Goal: Task Accomplishment & Management: Use online tool/utility

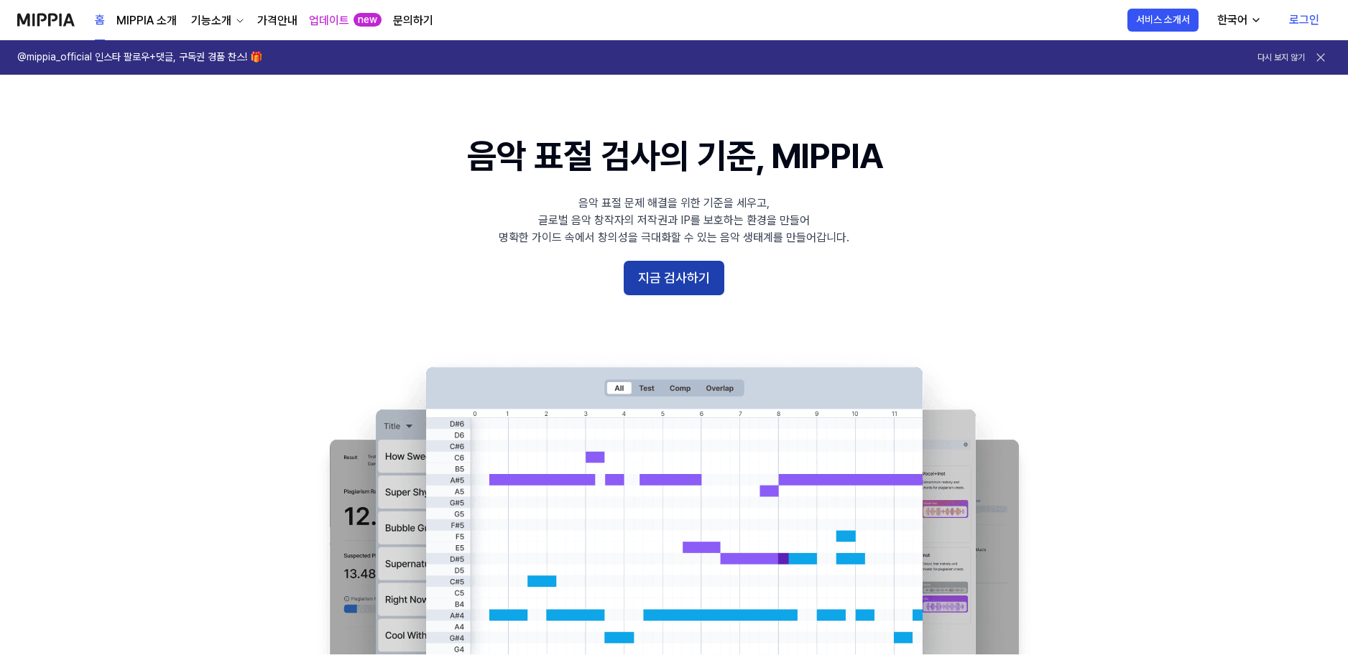
click at [693, 276] on button "지금 검사하기" at bounding box center [674, 278] width 101 height 34
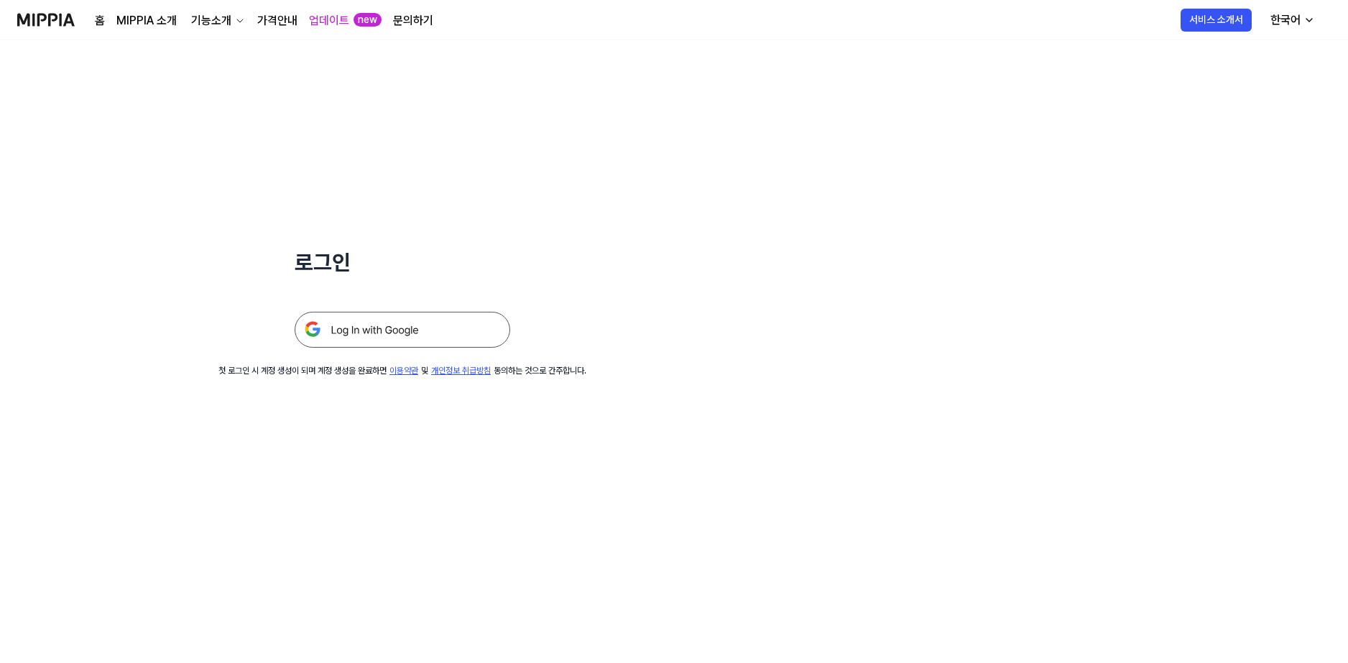
click at [426, 339] on img at bounding box center [403, 330] width 216 height 36
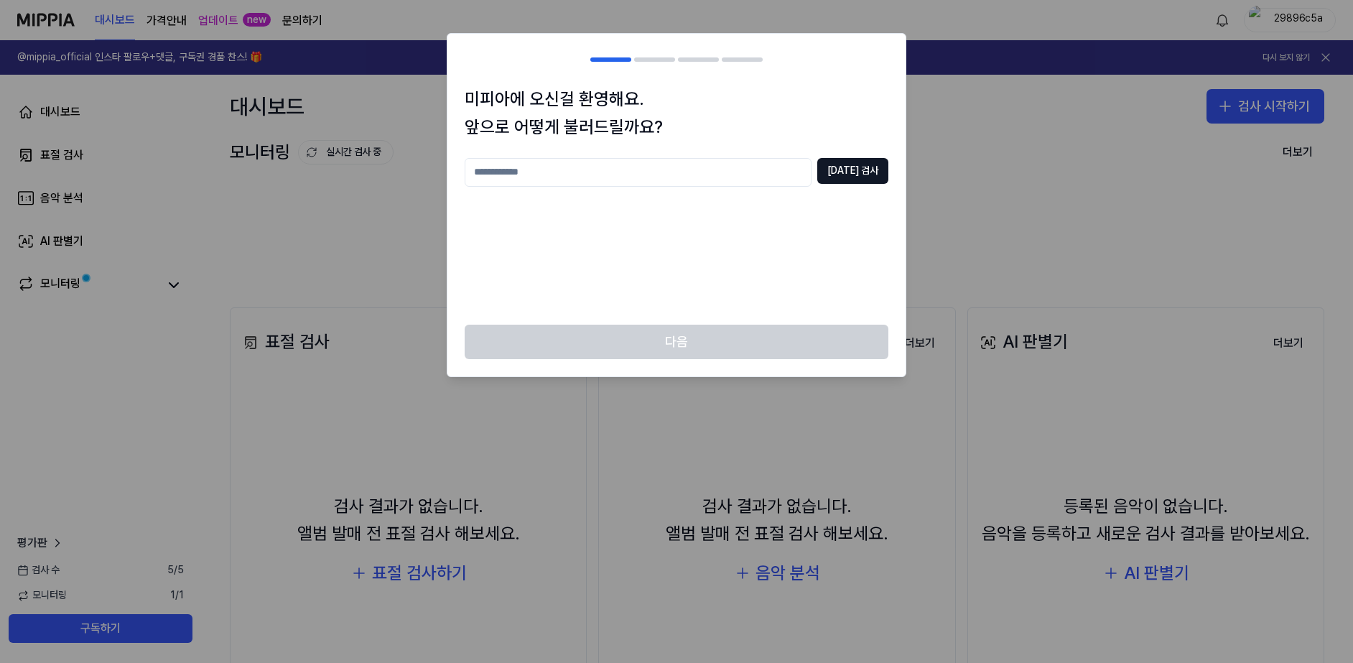
click at [584, 176] on input "text" at bounding box center [638, 172] width 347 height 29
type input "*"
type input "***"
click at [856, 162] on button "[DATE] 검사" at bounding box center [853, 171] width 71 height 26
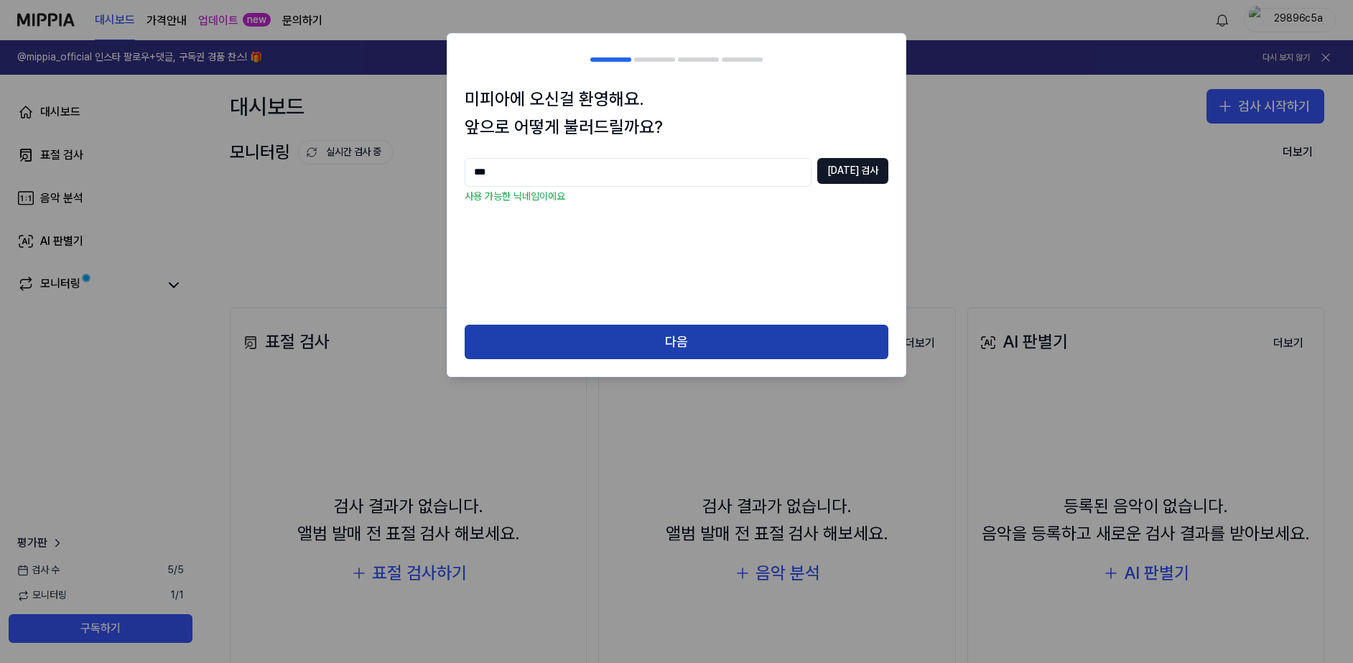
click at [714, 343] on button "다음" at bounding box center [677, 342] width 424 height 34
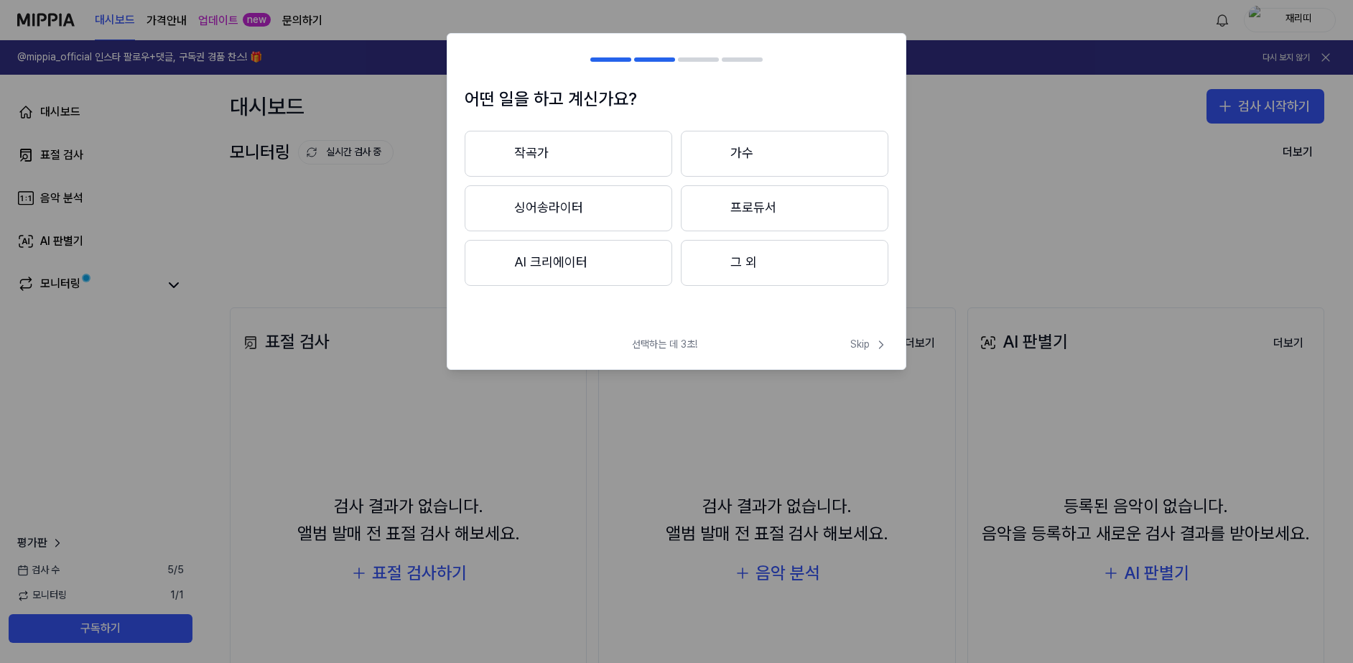
click at [579, 133] on button "작곡가" at bounding box center [569, 154] width 208 height 46
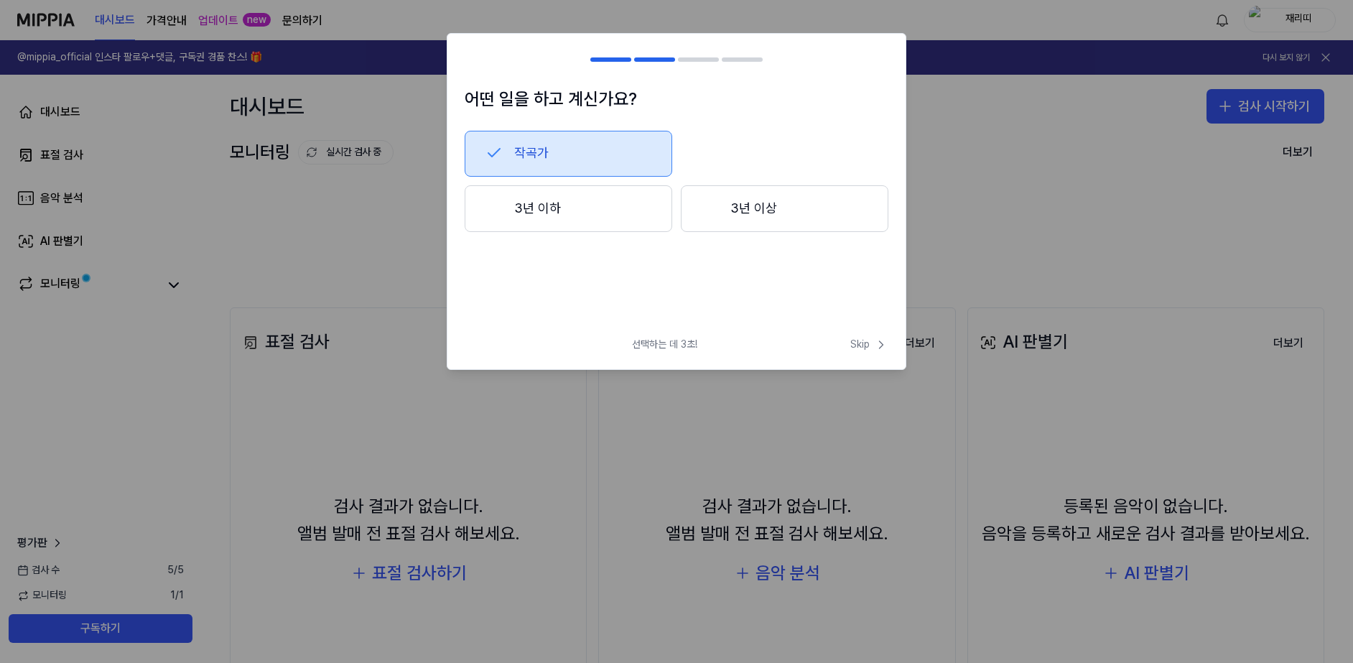
click at [766, 205] on button "3년 이상" at bounding box center [785, 208] width 208 height 47
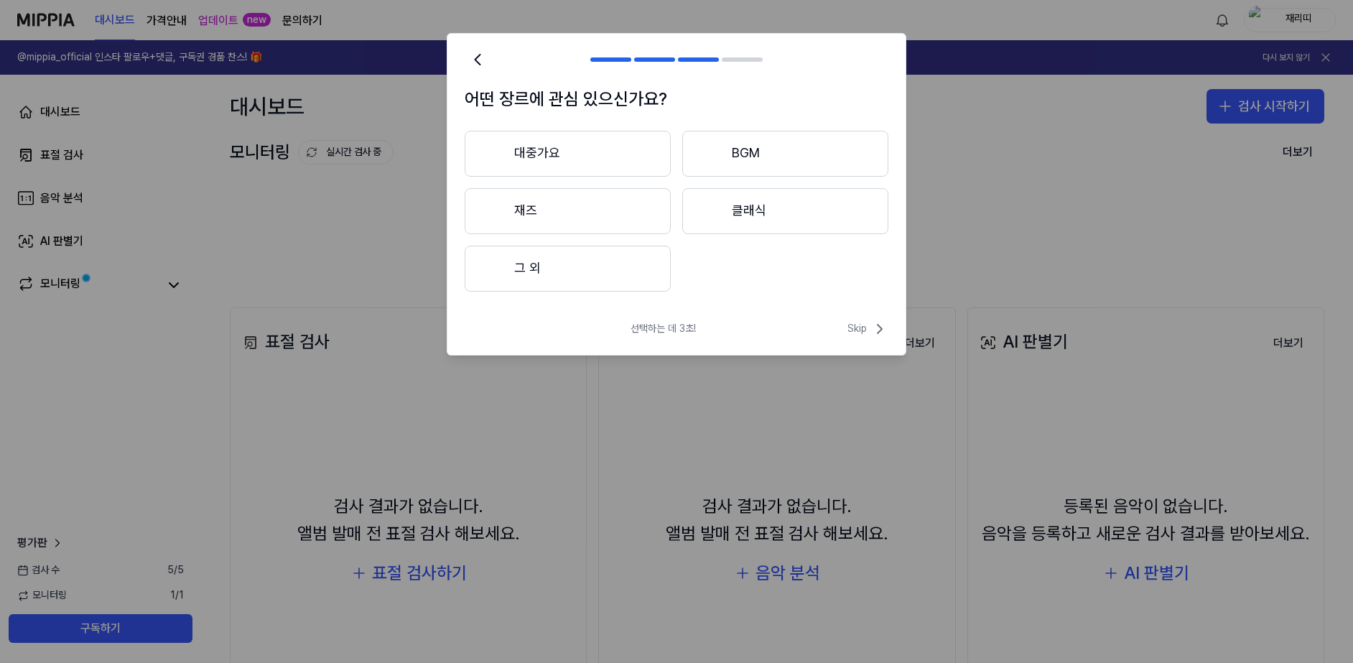
click at [565, 159] on button "대중가요" at bounding box center [568, 154] width 206 height 46
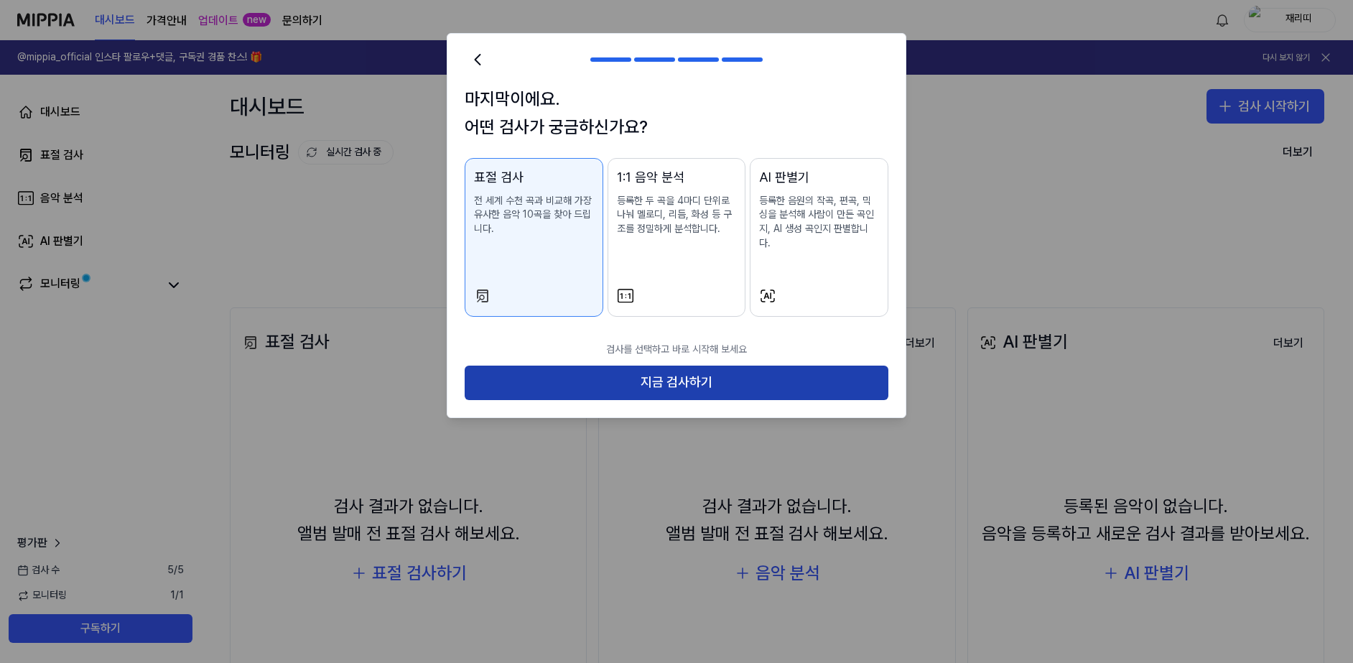
click at [667, 366] on button "지금 검사하기" at bounding box center [677, 383] width 424 height 34
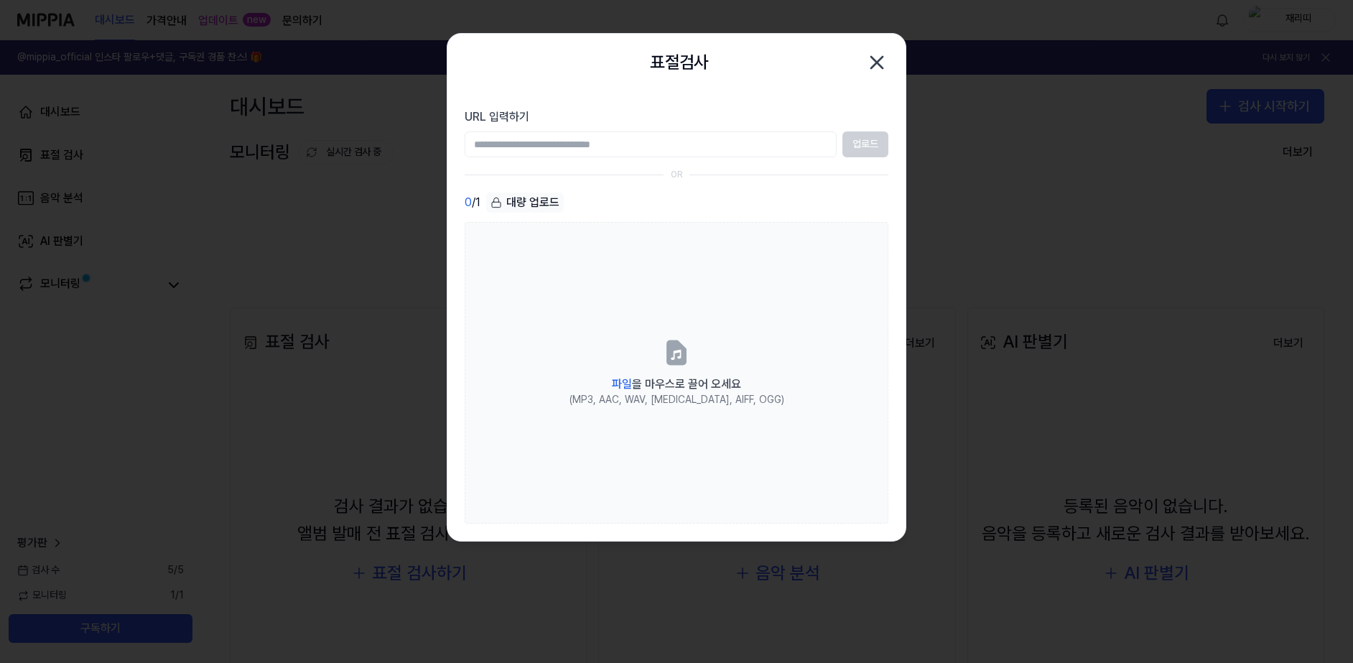
click at [862, 142] on div "업로드" at bounding box center [677, 144] width 424 height 26
click at [723, 151] on input "URL 입력하기" at bounding box center [651, 144] width 372 height 26
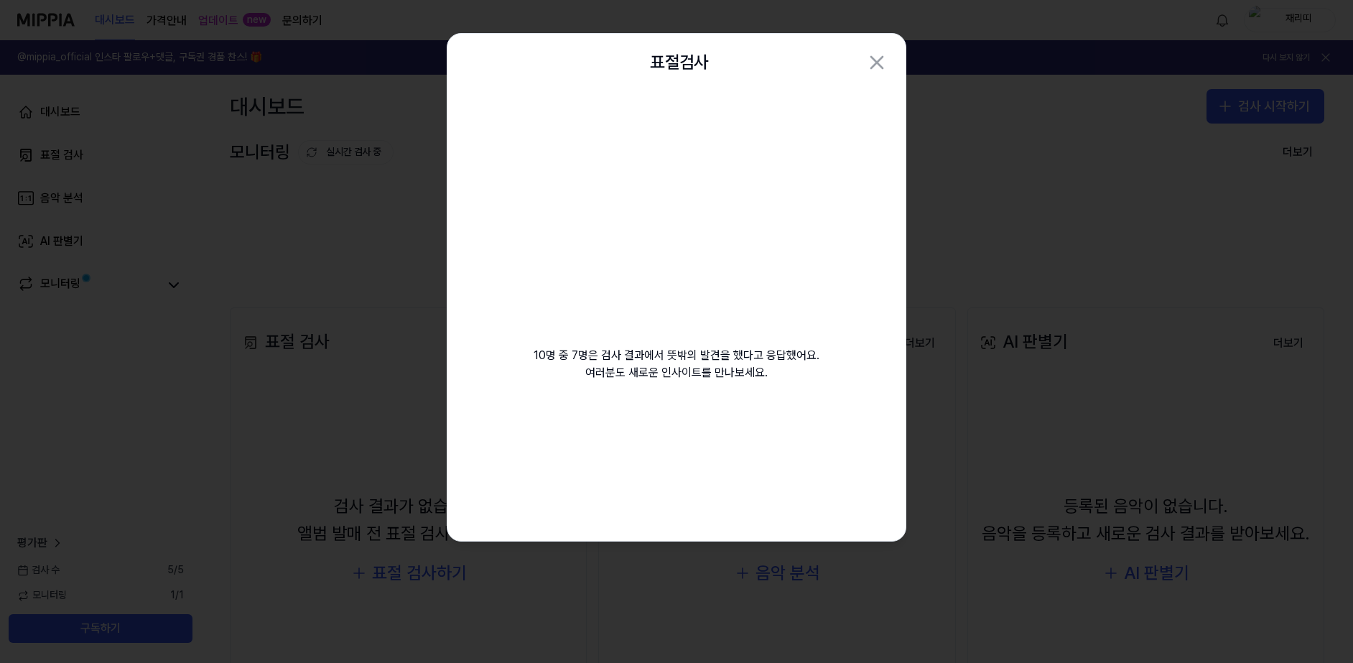
click at [688, 265] on video at bounding box center [676, 229] width 207 height 207
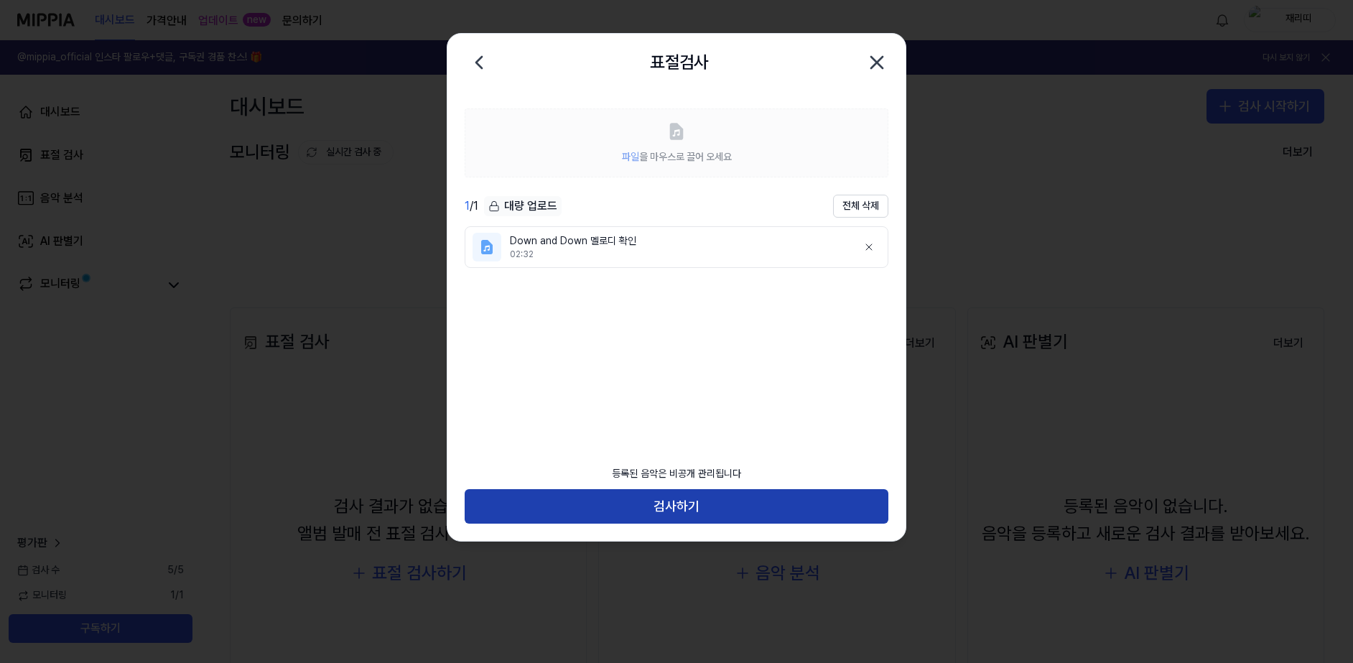
click at [736, 501] on button "검사하기" at bounding box center [677, 506] width 424 height 34
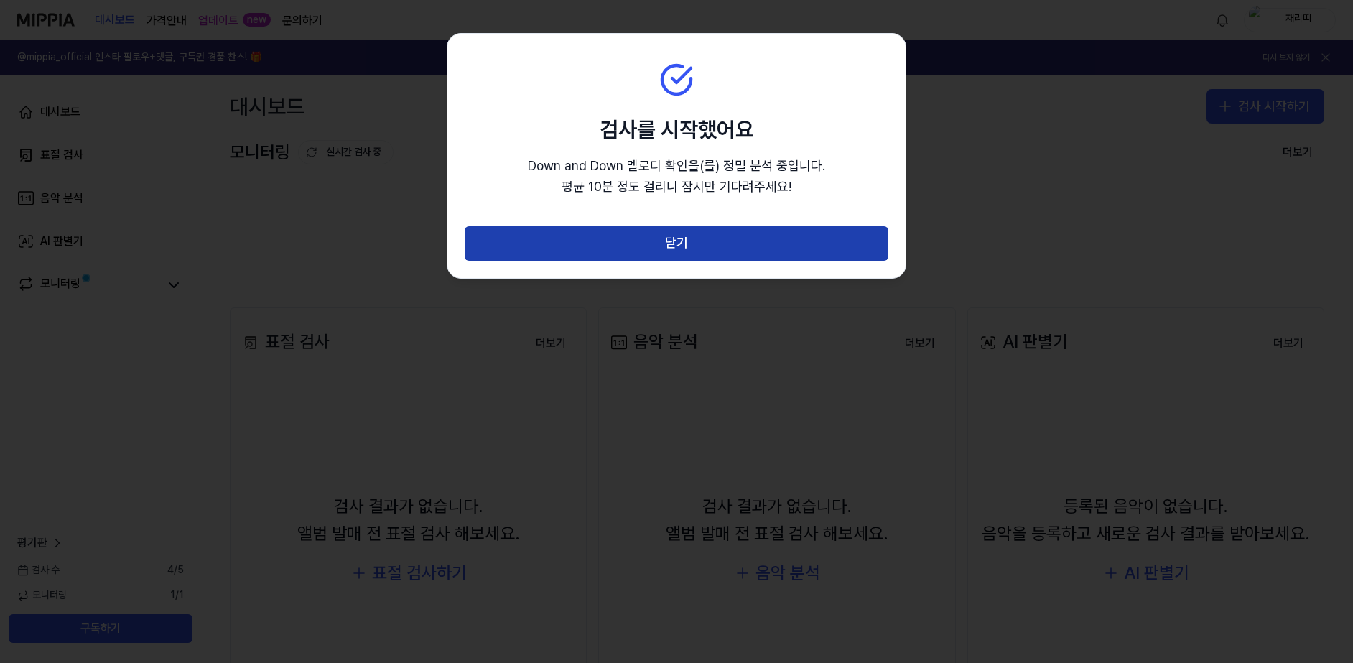
click at [682, 244] on button "닫기" at bounding box center [677, 243] width 424 height 34
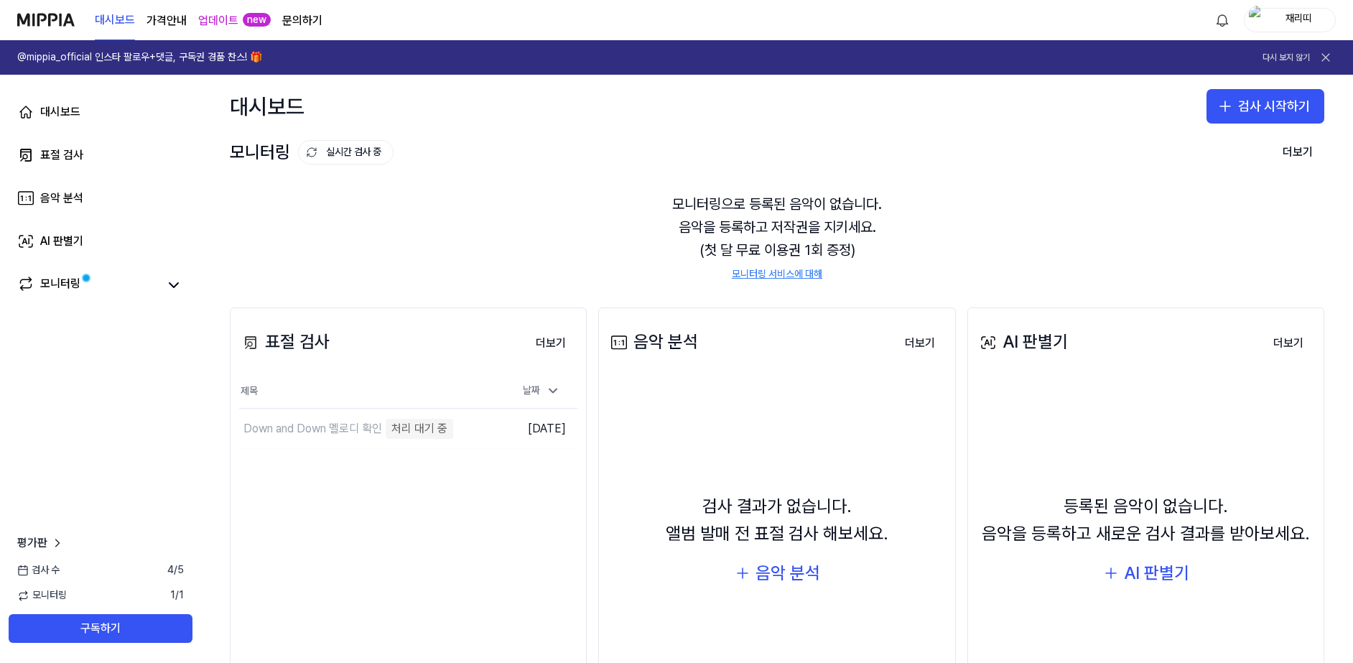
click at [511, 236] on div "모니터링으로 등록된 음악이 없습니다. 음악을 등록하고 저작권을 지키세요. (첫 달 무료 이용권 1회 증정) 모니터링 서비스에 대해" at bounding box center [777, 237] width 1095 height 124
click at [560, 249] on div "모니터링으로 등록된 음악이 없습니다. 음악을 등록하고 저작권을 지키세요. (첫 달 무료 이용권 1회 증정) 모니터링 서비스에 대해" at bounding box center [777, 237] width 1095 height 124
click at [604, 260] on div "모니터링으로 등록된 음악이 없습니다. 음악을 등록하고 저작권을 지키세요. (첫 달 무료 이용권 1회 증정) 모니터링 서비스에 대해" at bounding box center [777, 237] width 1095 height 124
click at [523, 239] on div "모니터링으로 등록된 음악이 없습니다. 음악을 등록하고 저작권을 지키세요. (첫 달 무료 이용권 1회 증정) 모니터링 서비스에 대해" at bounding box center [777, 237] width 1095 height 124
click at [1016, 221] on div "모니터링으로 등록된 음악이 없습니다. 음악을 등록하고 저작권을 지키세요. (첫 달 무료 이용권 1회 증정) 모니터링 서비스에 대해" at bounding box center [777, 237] width 1095 height 124
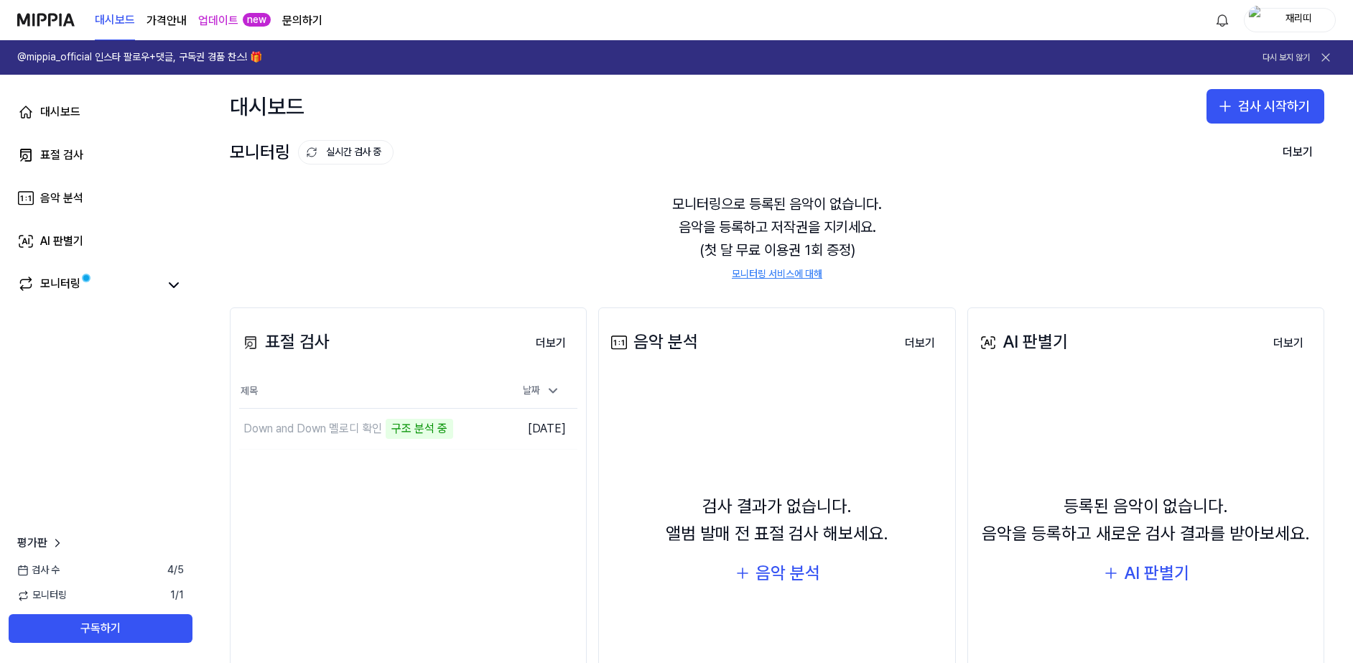
click at [477, 219] on div "모니터링으로 등록된 음악이 없습니다. 음악을 등록하고 저작권을 지키세요. (첫 달 무료 이용권 1회 증정) 모니터링 서비스에 대해" at bounding box center [777, 237] width 1095 height 124
click at [1065, 239] on div "모니터링으로 등록된 음악이 없습니다. 음악을 등록하고 저작권을 지키세요. (첫 달 무료 이용권 1회 증정) 모니터링 서비스에 대해" at bounding box center [777, 237] width 1095 height 124
click at [84, 278] on span at bounding box center [86, 278] width 6 height 6
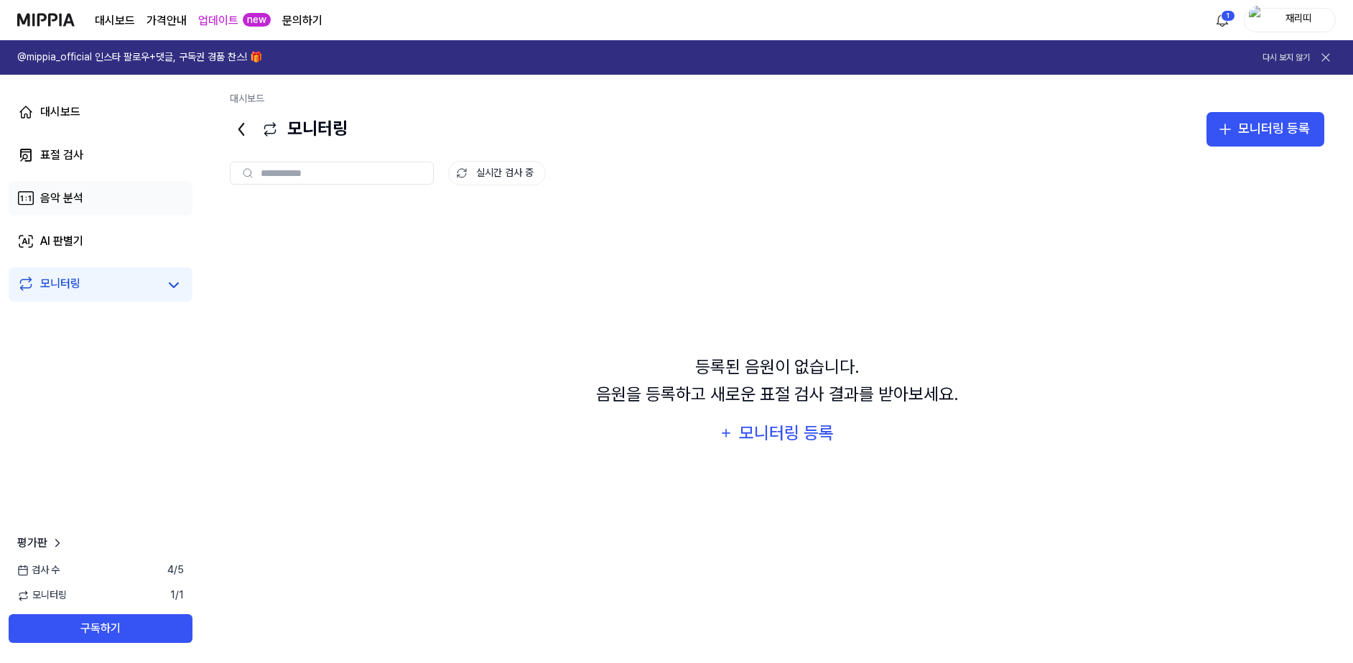
click at [129, 195] on link "음악 분석" at bounding box center [101, 198] width 184 height 34
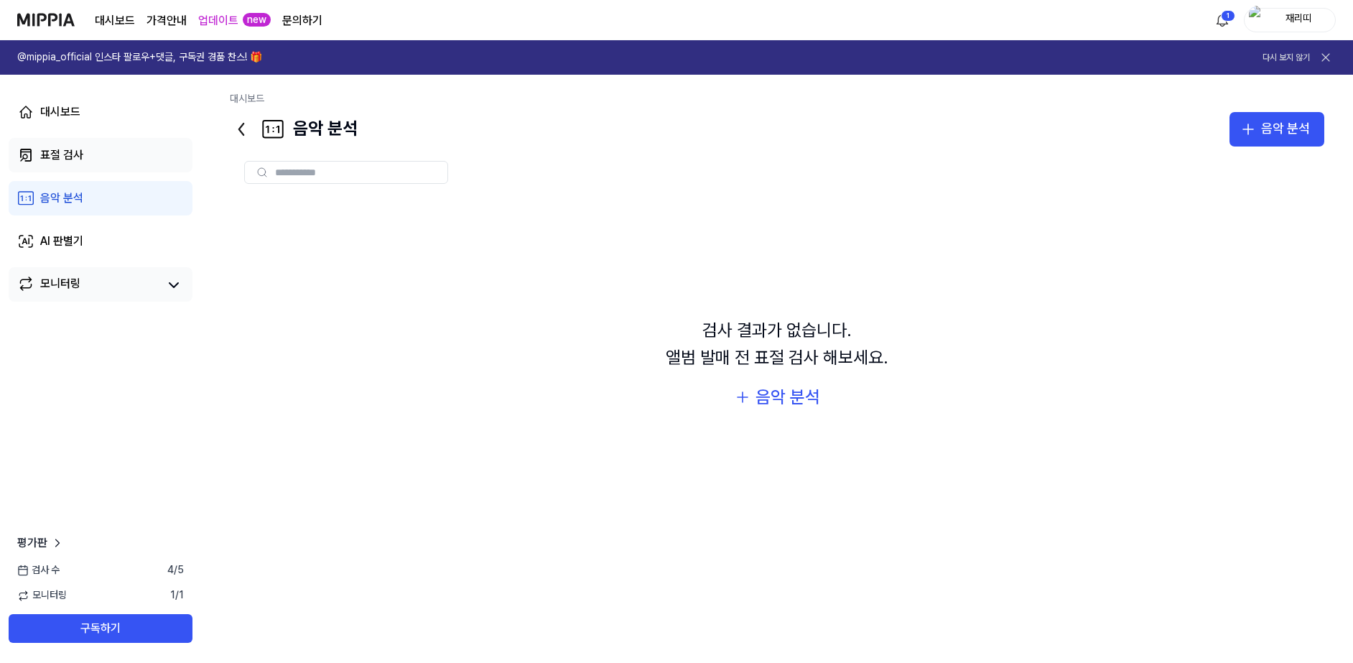
click at [116, 154] on link "표절 검사" at bounding box center [101, 155] width 184 height 34
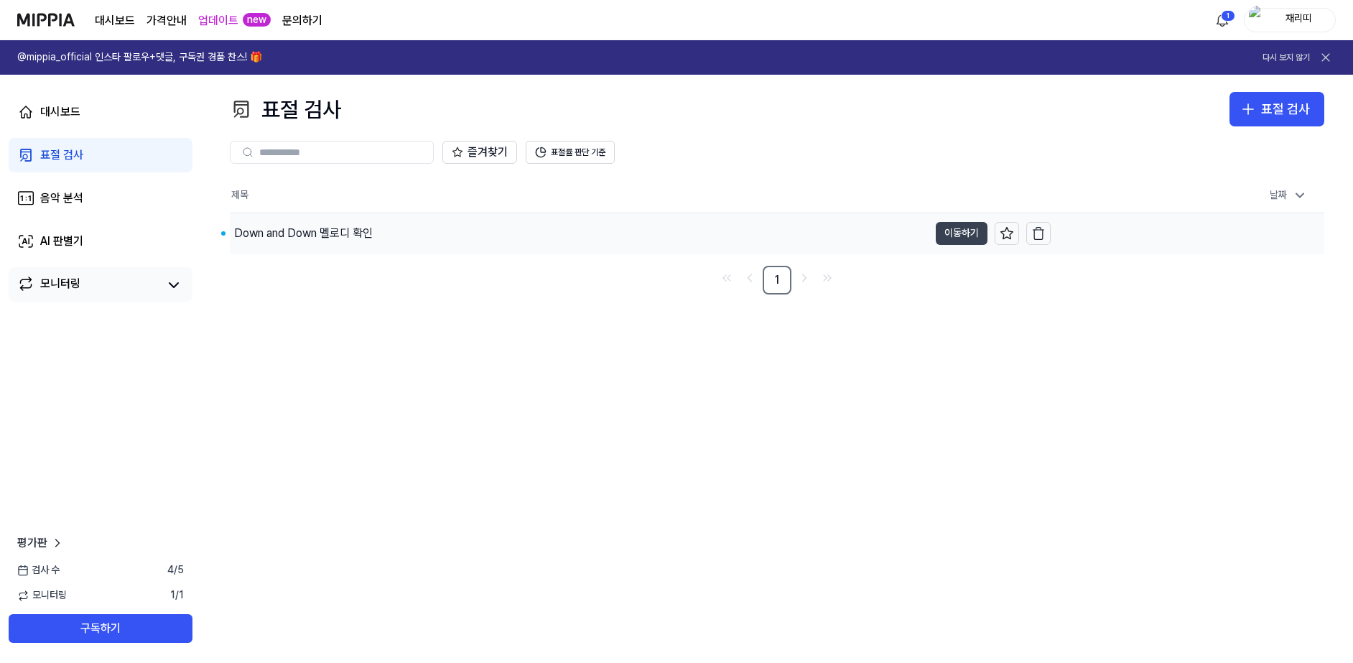
click at [953, 226] on button "이동하기" at bounding box center [962, 233] width 52 height 23
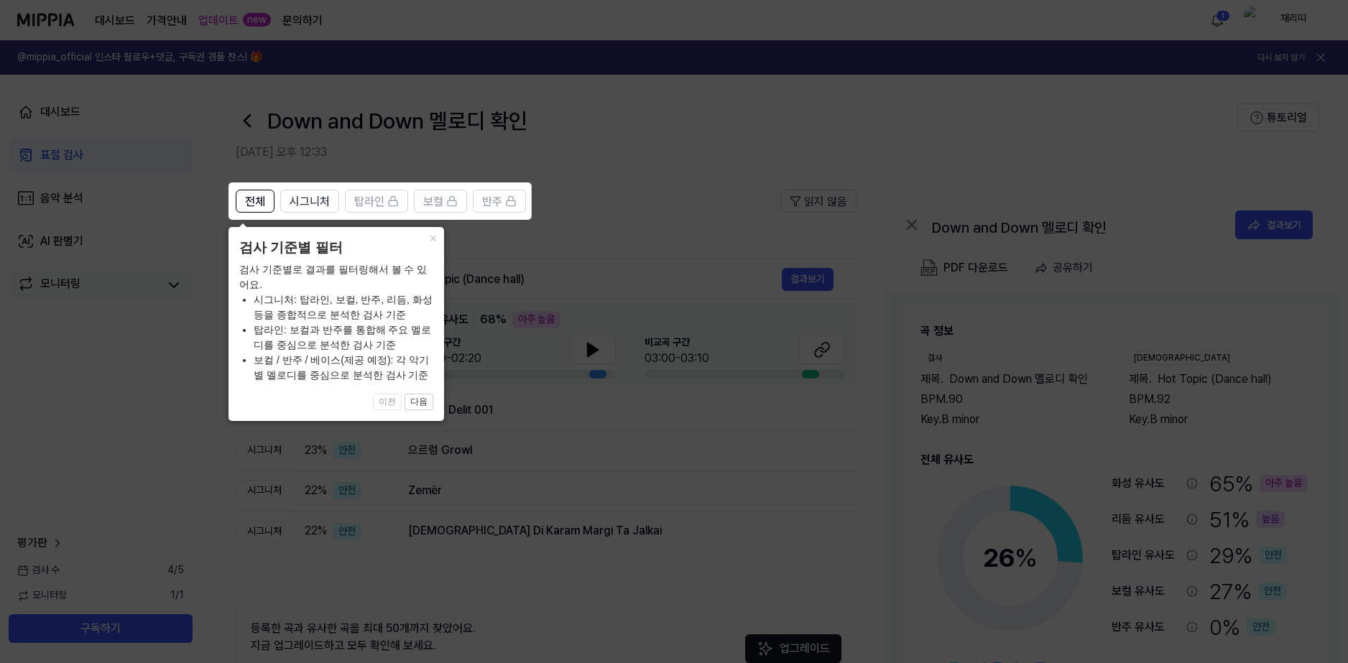
click at [333, 308] on li "시그니처: 탑라인, 보컬, 반주, 리듬, 화성 등을 종합적으로 분석한 검사 기준" at bounding box center [344, 307] width 180 height 30
click at [425, 402] on button "다음" at bounding box center [418, 402] width 29 height 17
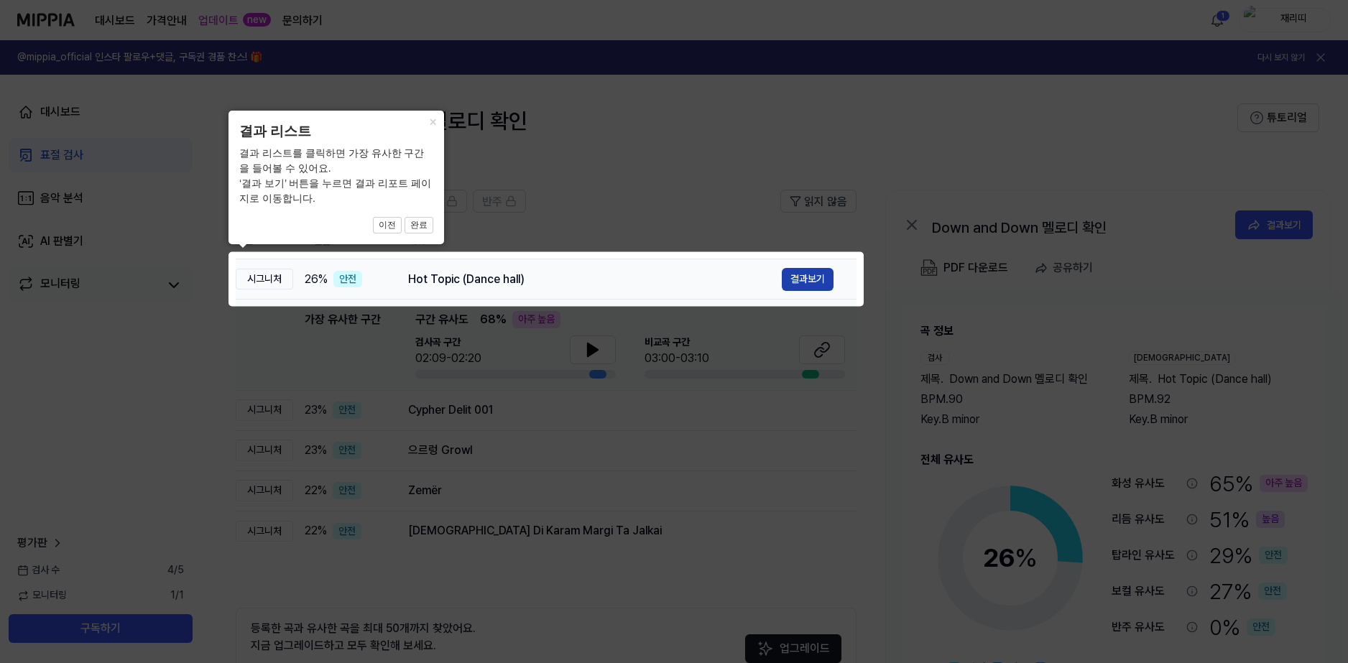
click at [798, 277] on button "결과보기" at bounding box center [808, 279] width 52 height 23
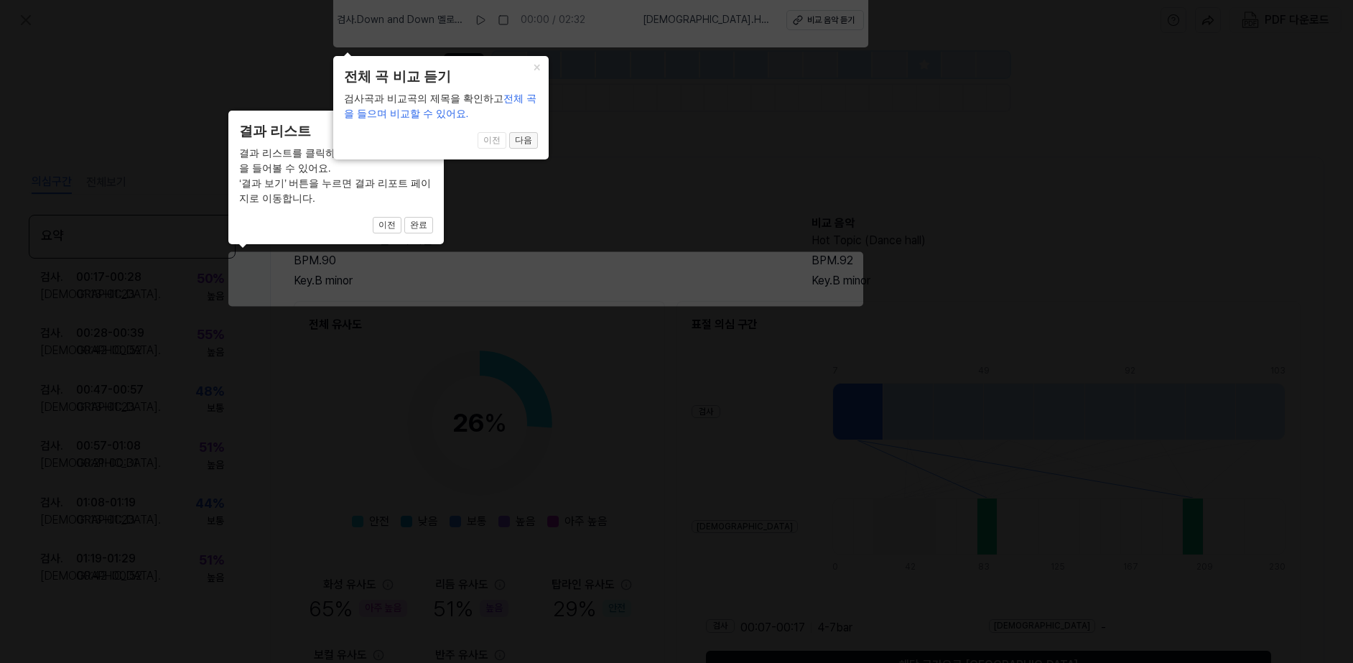
click at [525, 139] on button "다음" at bounding box center [523, 140] width 29 height 17
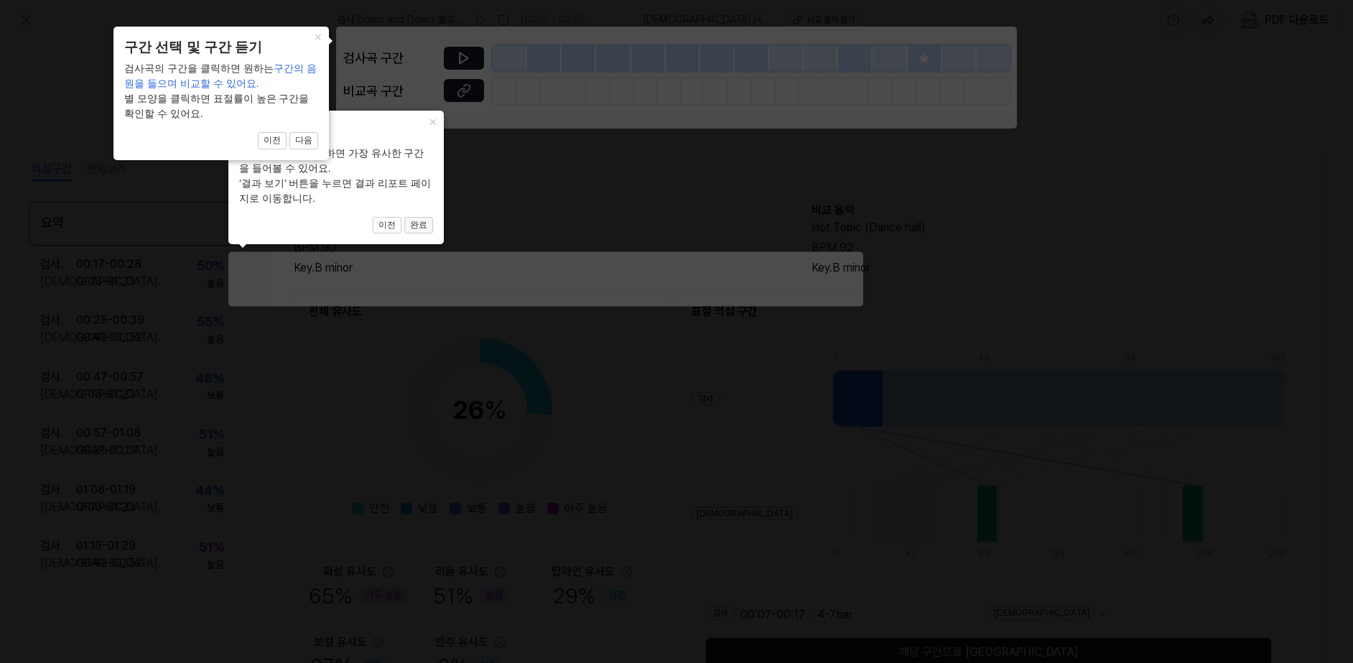
click at [428, 223] on button "완료" at bounding box center [418, 225] width 29 height 17
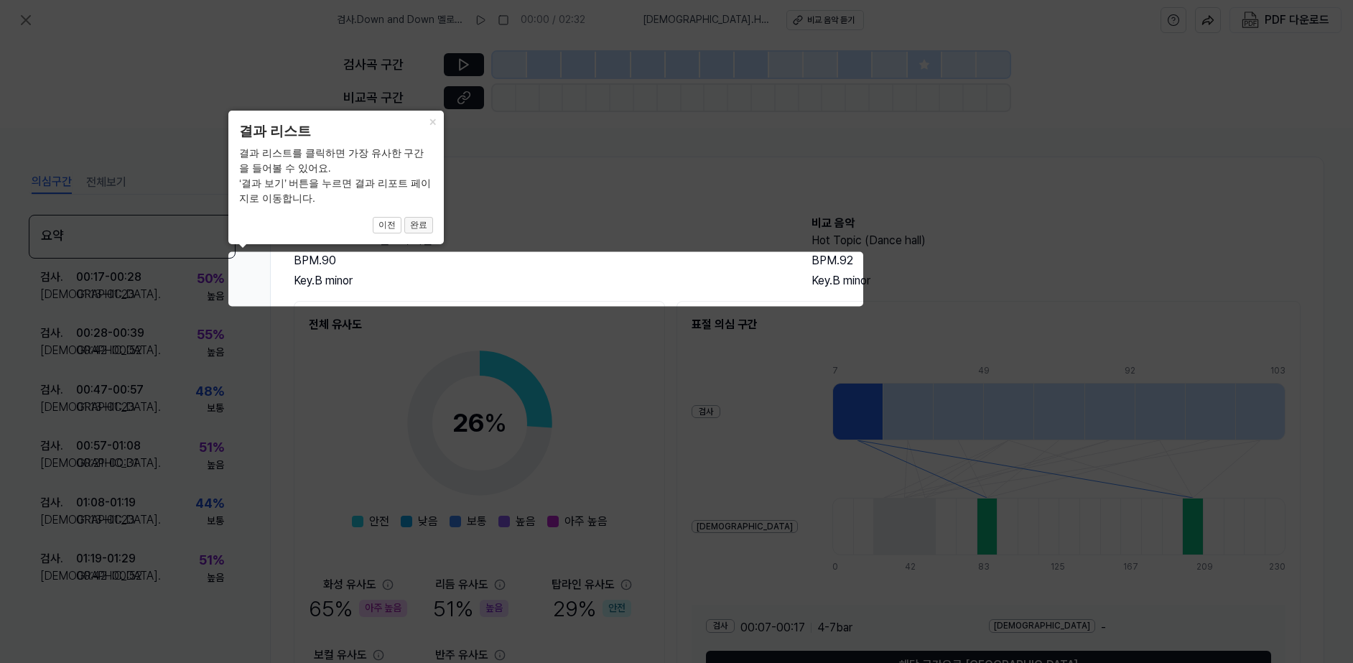
click at [429, 224] on button "완료" at bounding box center [418, 225] width 29 height 17
click at [425, 223] on button "완료" at bounding box center [418, 225] width 29 height 17
click at [436, 127] on button "×" at bounding box center [432, 121] width 23 height 20
click at [433, 121] on button "×" at bounding box center [432, 121] width 23 height 20
click at [693, 208] on icon at bounding box center [676, 331] width 1353 height 663
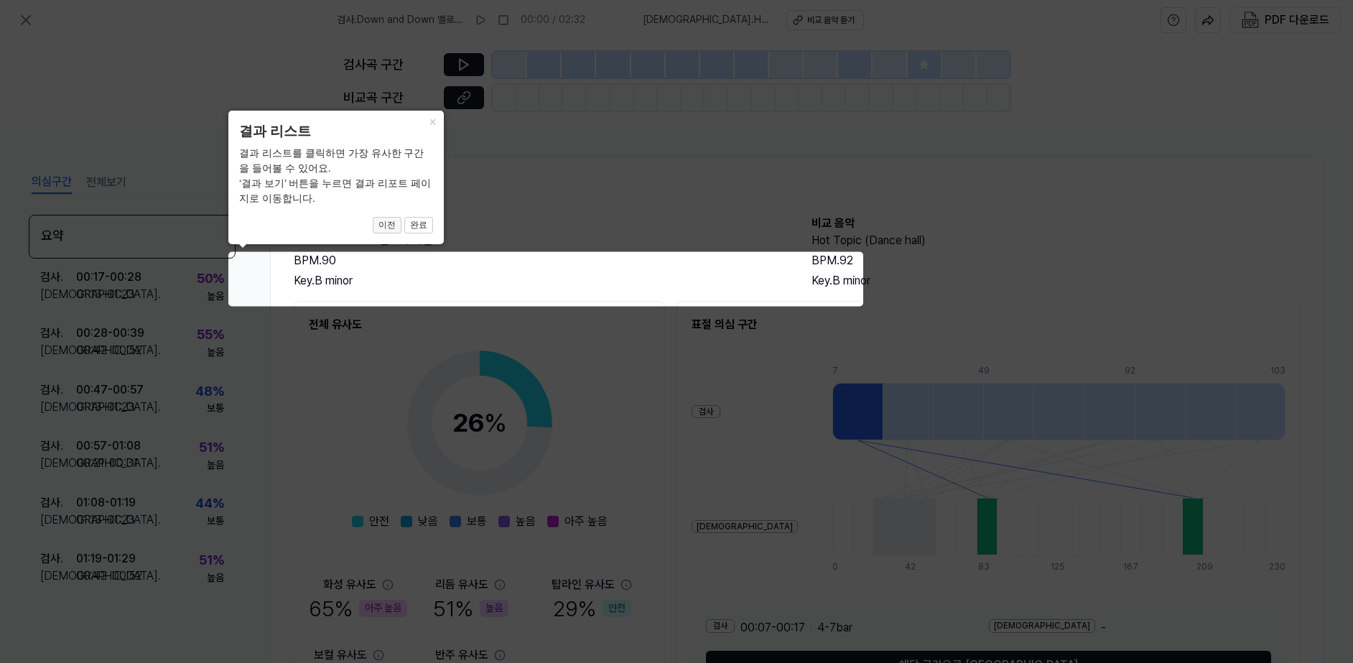
click at [387, 227] on button "이전" at bounding box center [387, 225] width 29 height 17
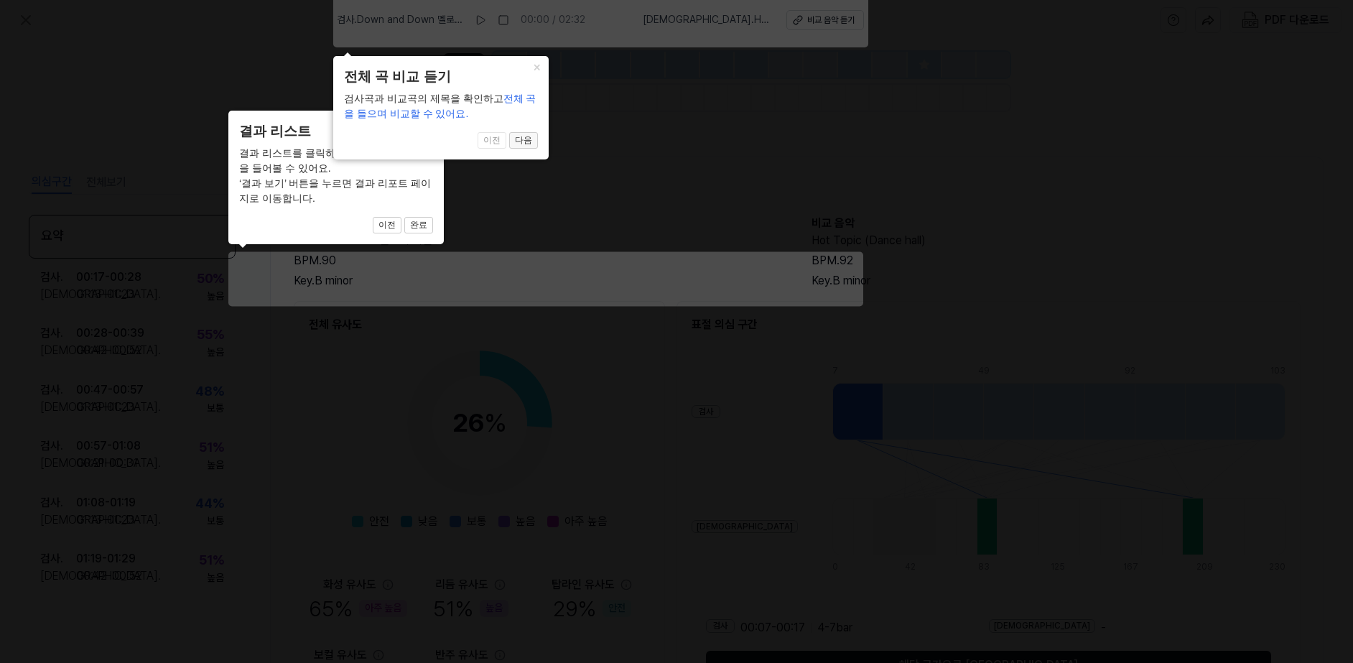
click at [529, 140] on button "다음" at bounding box center [523, 140] width 29 height 17
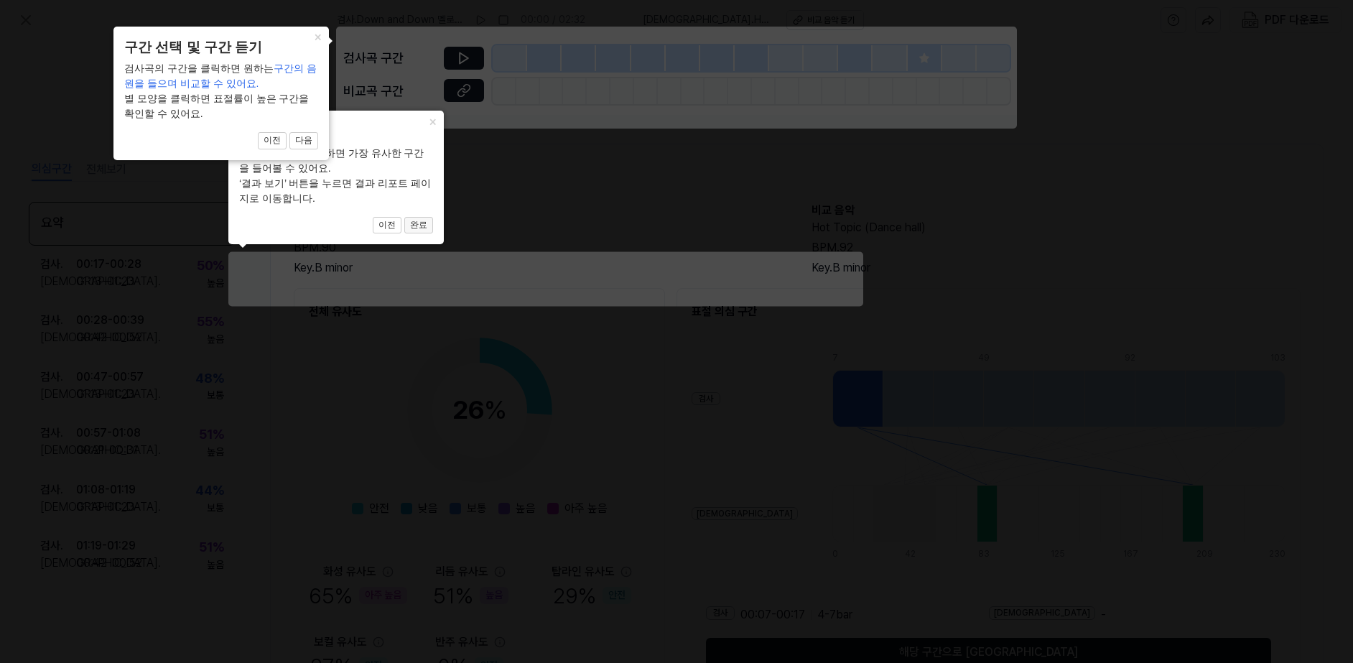
click at [425, 222] on button "완료" at bounding box center [418, 225] width 29 height 17
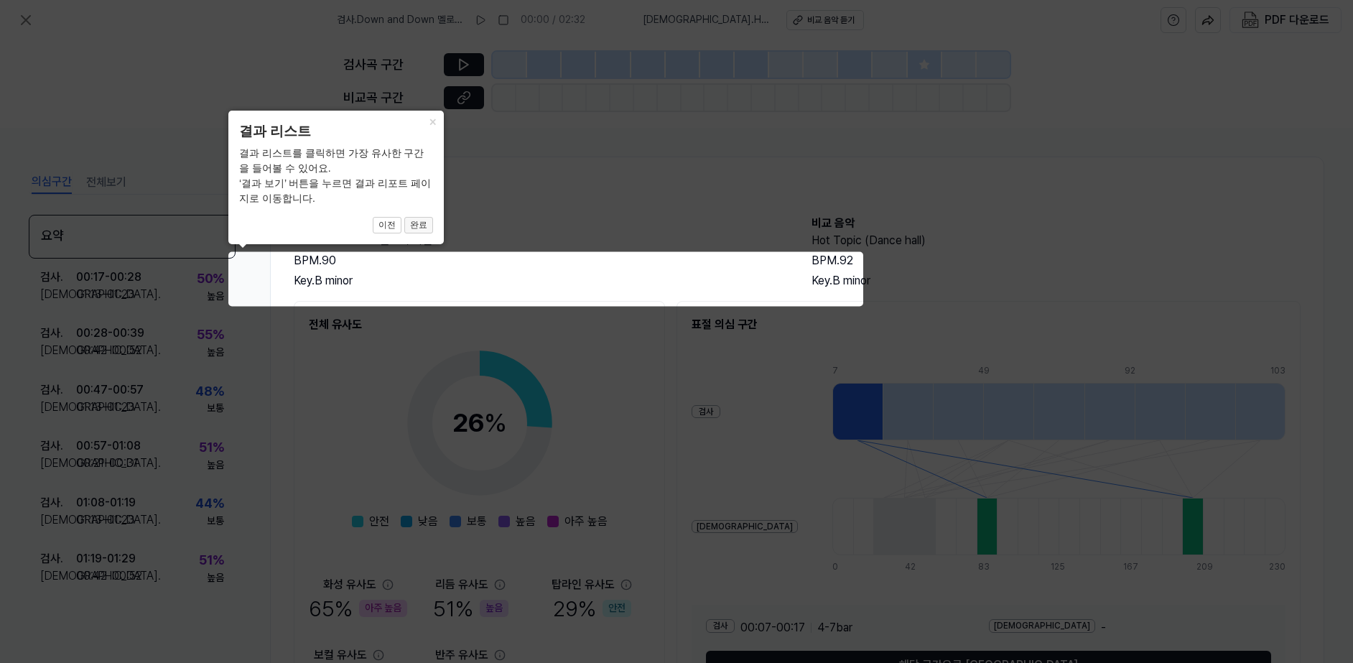
click at [414, 223] on button "완료" at bounding box center [418, 225] width 29 height 17
click at [418, 224] on button "완료" at bounding box center [418, 225] width 29 height 17
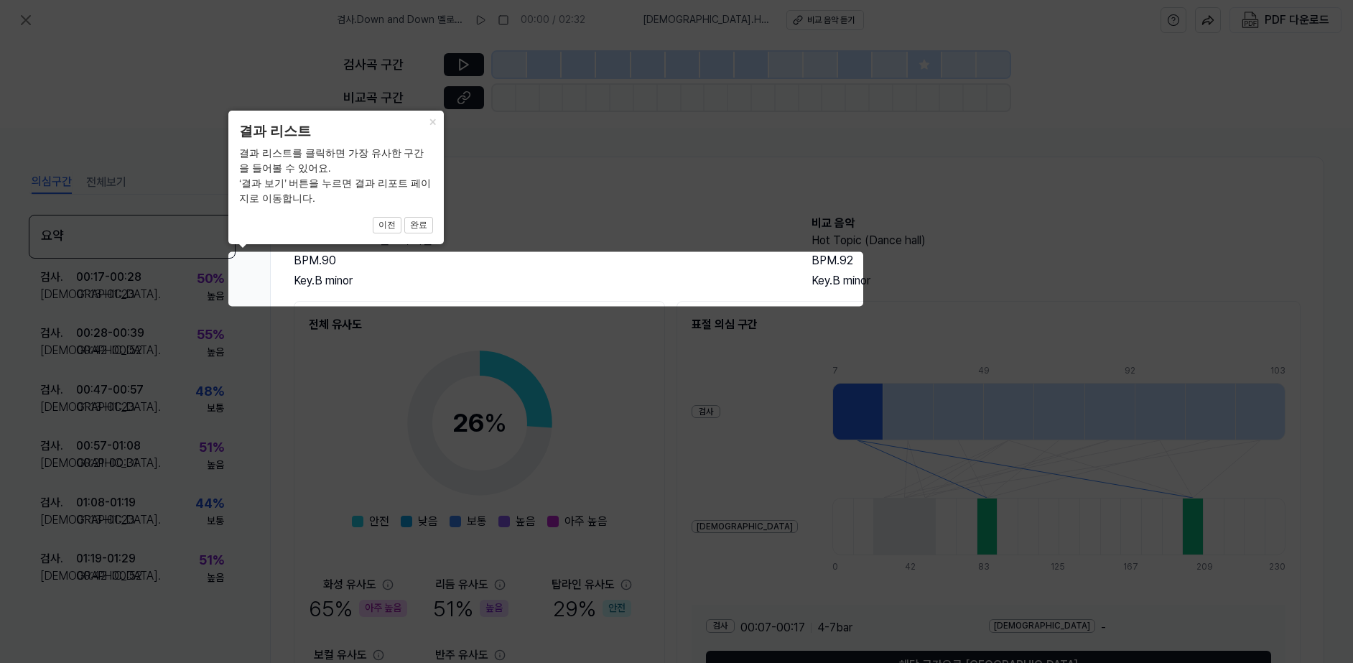
click at [1094, 445] on icon at bounding box center [676, 331] width 1353 height 663
click at [570, 255] on icon at bounding box center [676, 331] width 1353 height 663
click at [383, 182] on div "결과 리스트를 클릭하면 가장 유사한 구간을 들어볼 수 있어요. ‘결과 보기’ 버튼을 누르면 결과 리포트 페이지로 이동합니다." at bounding box center [336, 176] width 194 height 60
click at [359, 279] on icon at bounding box center [676, 331] width 1353 height 663
click at [436, 274] on icon at bounding box center [676, 331] width 1353 height 663
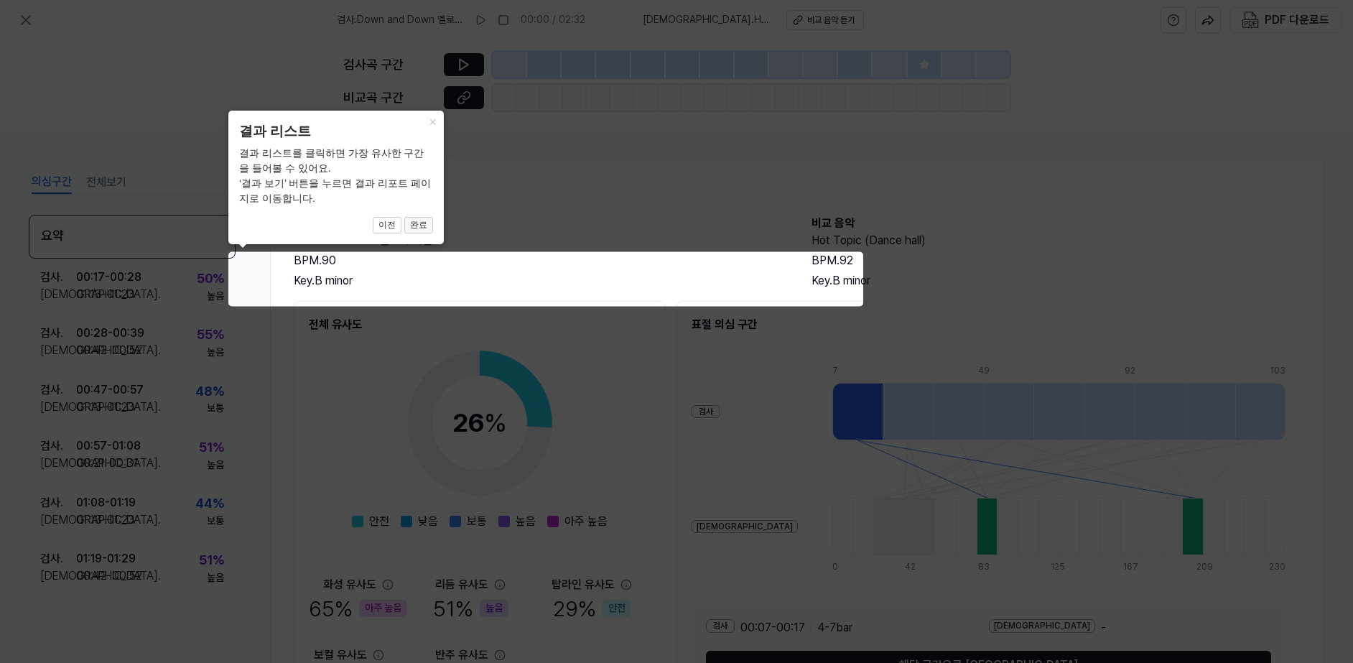
click at [427, 223] on button "완료" at bounding box center [418, 225] width 29 height 17
click at [427, 222] on button "완료" at bounding box center [418, 225] width 29 height 17
click at [427, 221] on button "완료" at bounding box center [418, 225] width 29 height 17
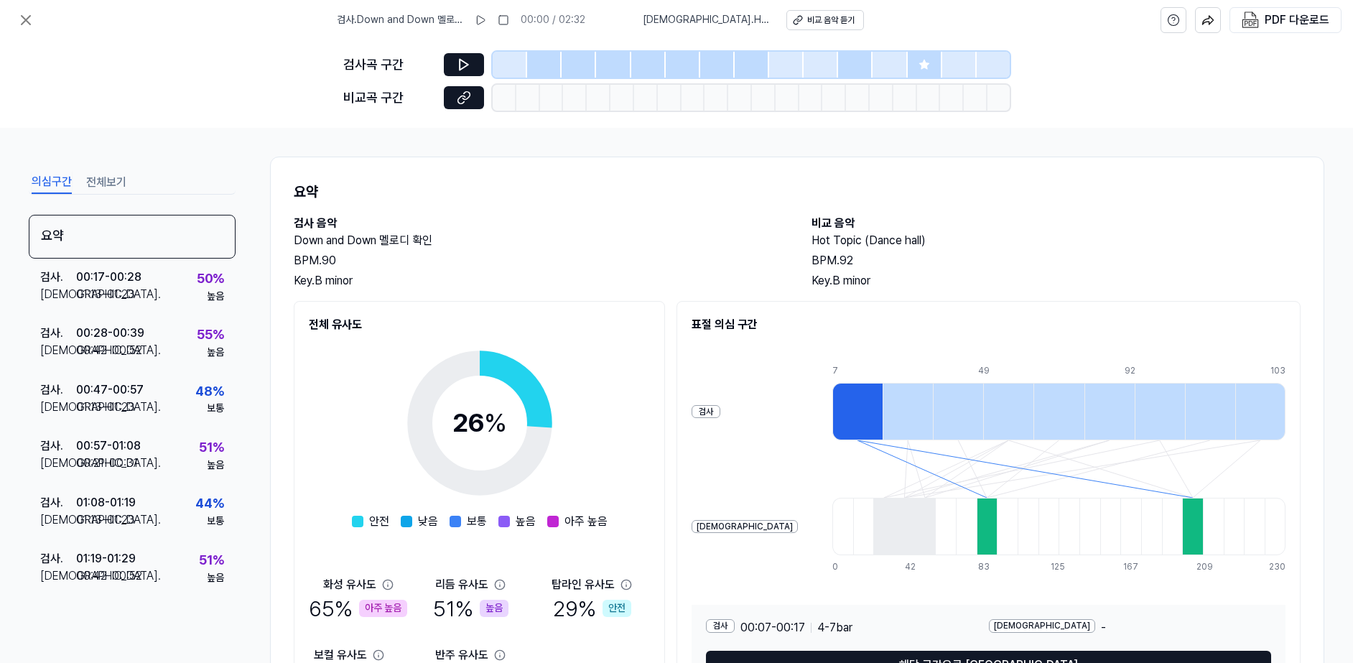
click at [1033, 241] on h2 "Hot Topic (Dance hall)" at bounding box center [1056, 240] width 489 height 17
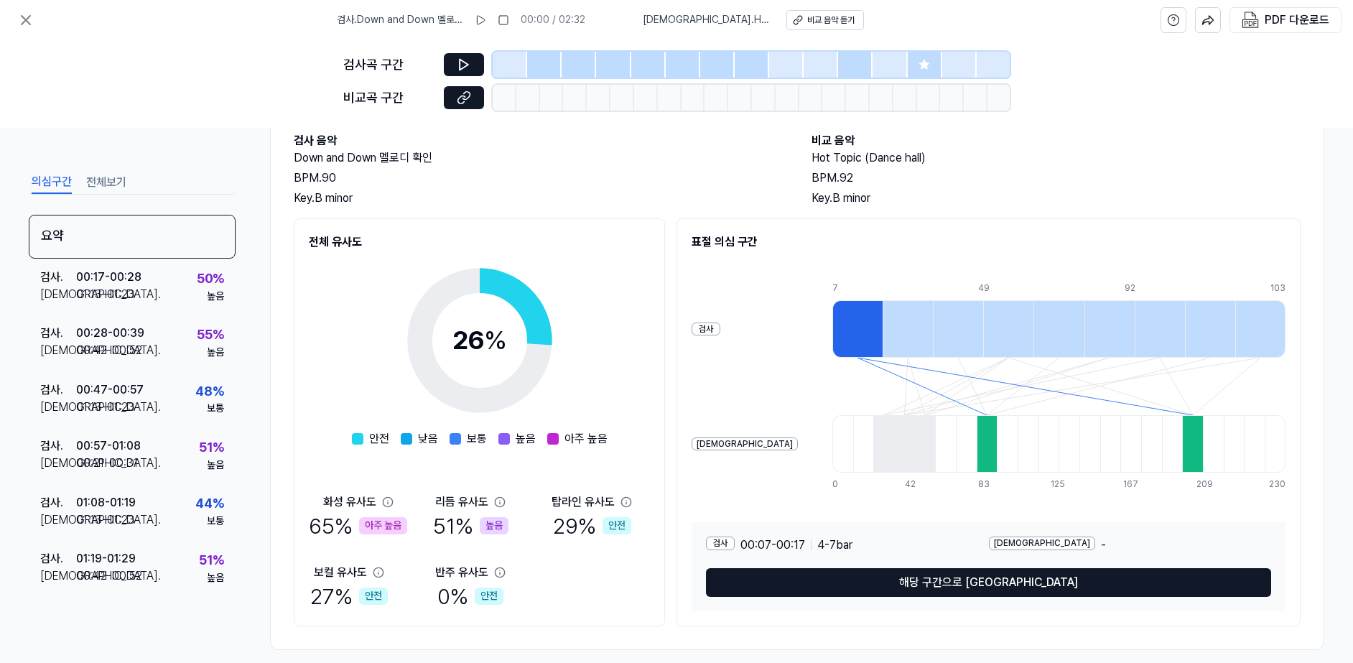
scroll to position [98, 0]
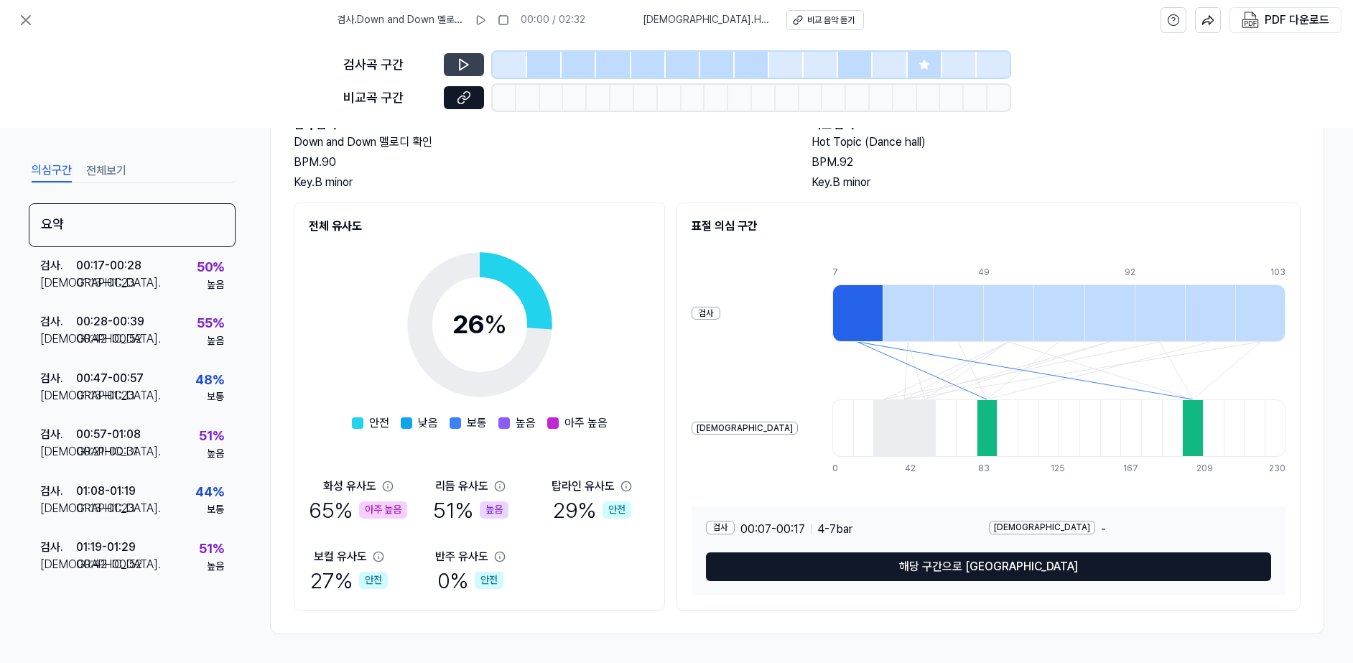
click at [465, 61] on icon at bounding box center [464, 64] width 14 height 14
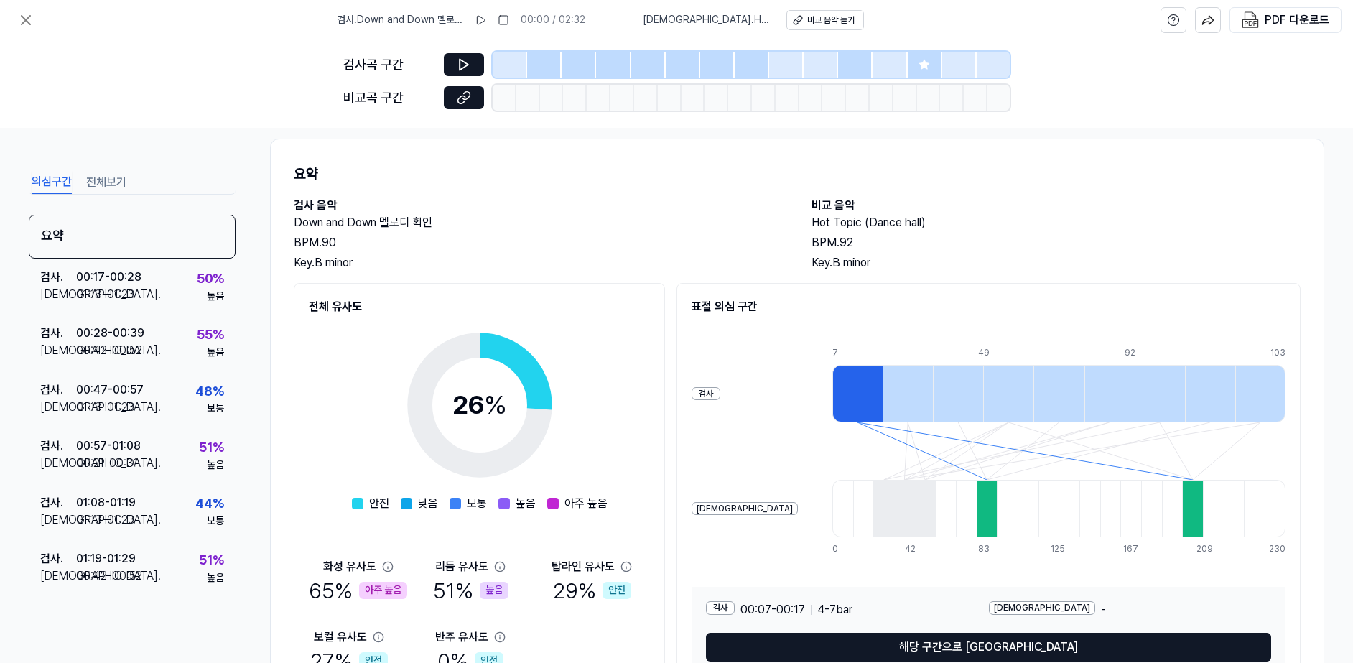
scroll to position [0, 0]
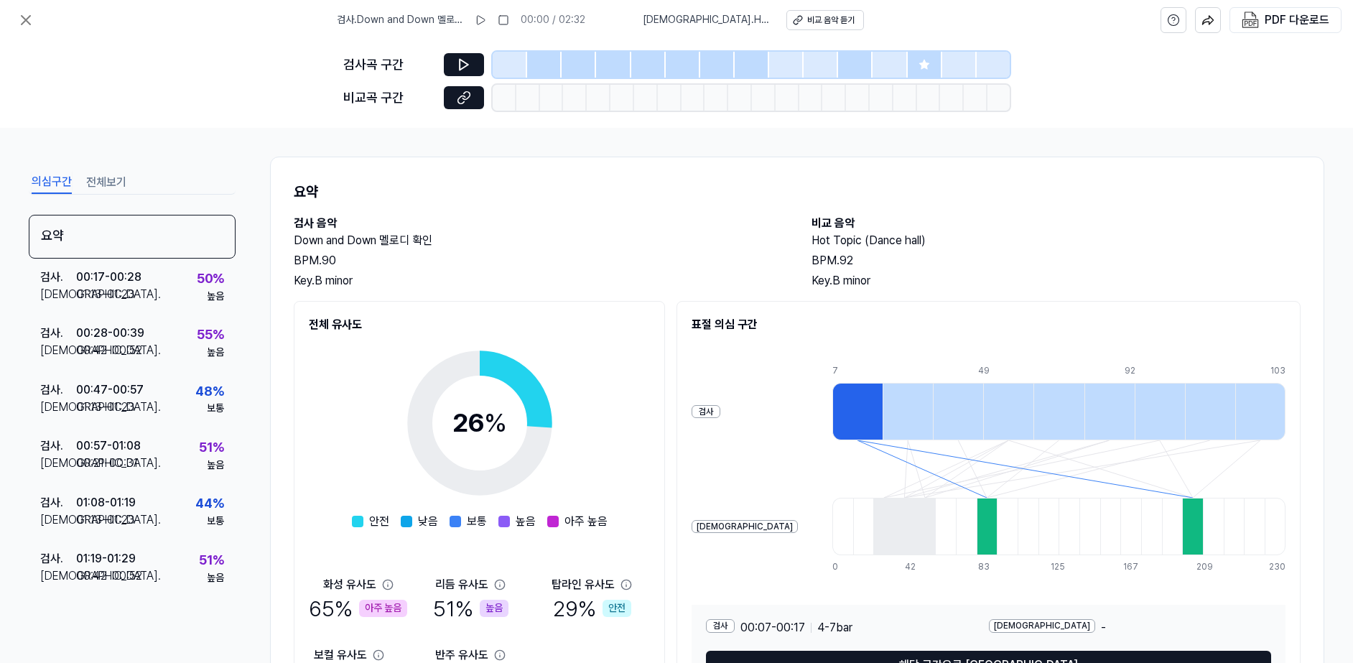
click at [825, 59] on div at bounding box center [821, 65] width 34 height 26
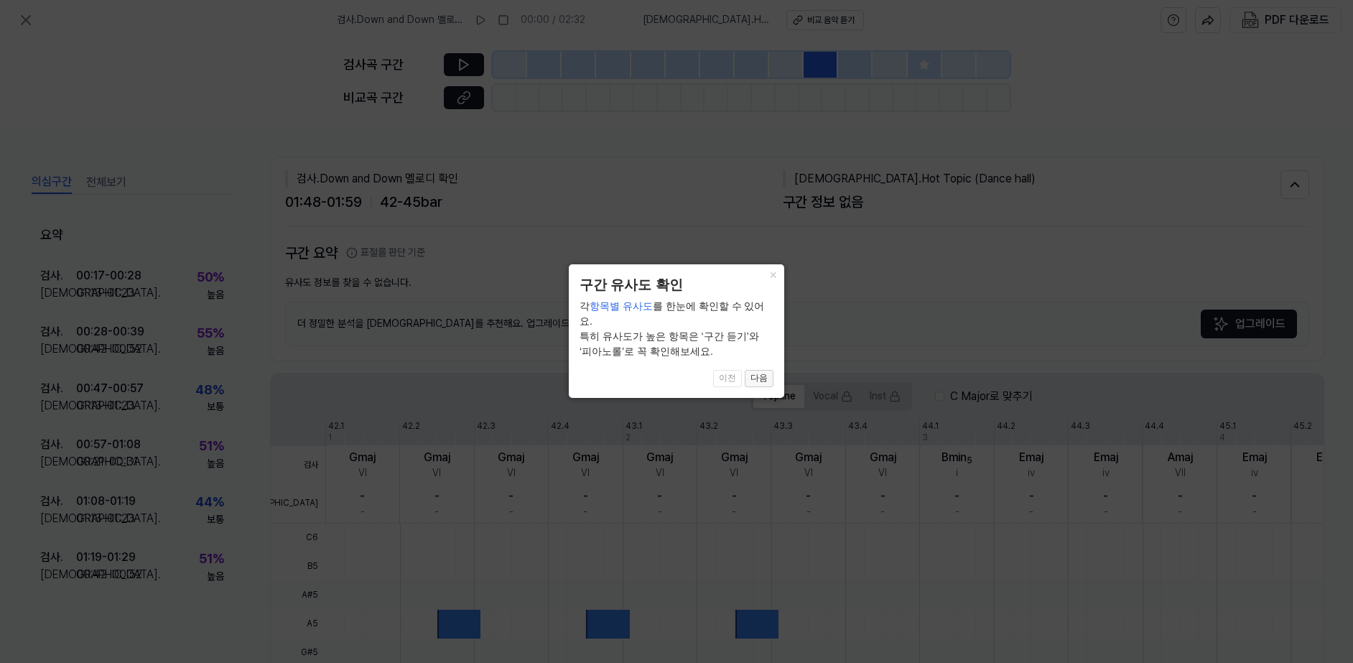
click at [761, 373] on button "다음" at bounding box center [759, 378] width 29 height 17
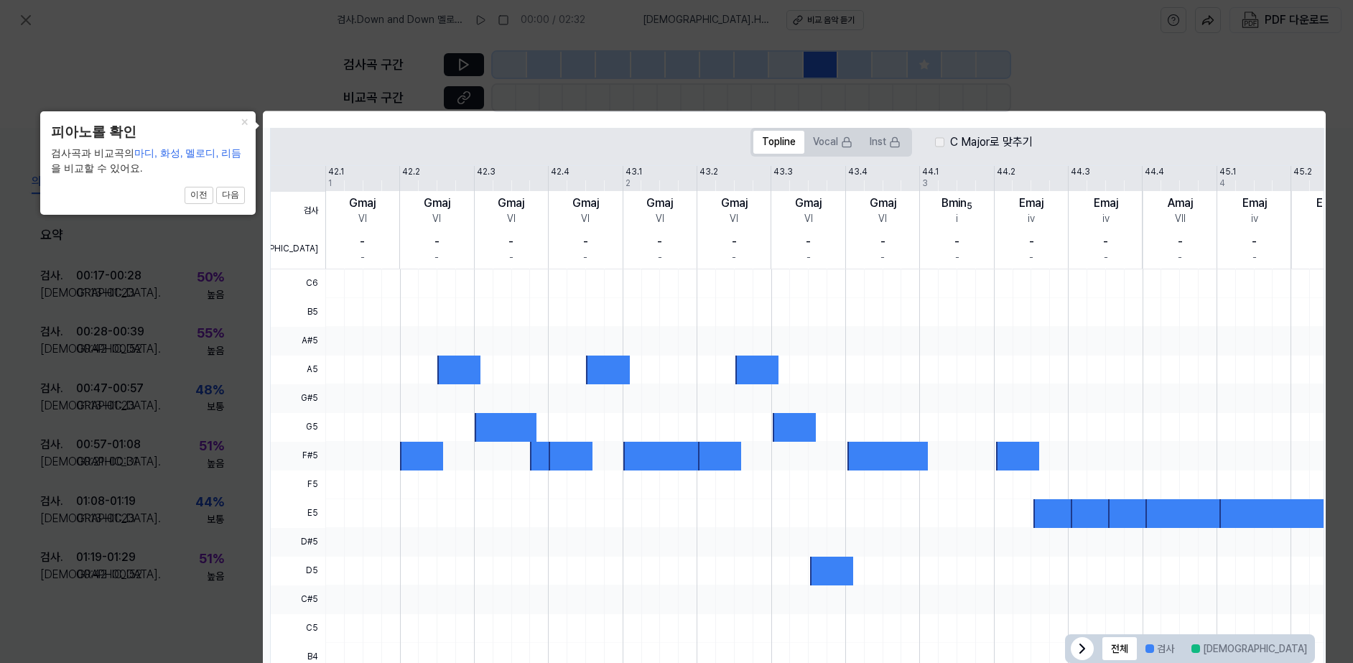
scroll to position [0, 1]
click at [448, 366] on div at bounding box center [457, 370] width 43 height 29
drag, startPoint x: 439, startPoint y: 368, endPoint x: 514, endPoint y: 378, distance: 75.4
click at [514, 378] on div at bounding box center [918, 470] width 1187 height 402
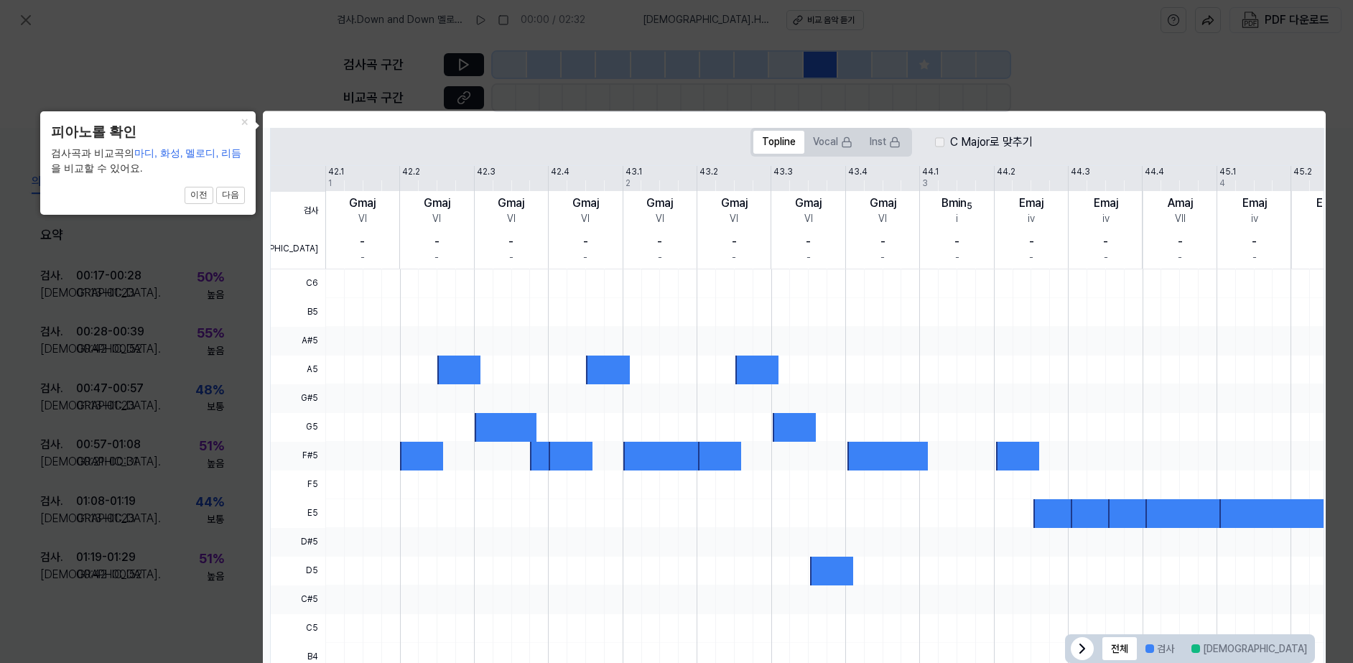
click at [412, 317] on div at bounding box center [918, 312] width 1187 height 29
drag, startPoint x: 1189, startPoint y: 561, endPoint x: 1167, endPoint y: 545, distance: 27.2
click at [1180, 269] on div at bounding box center [918, 269] width 1187 height 0
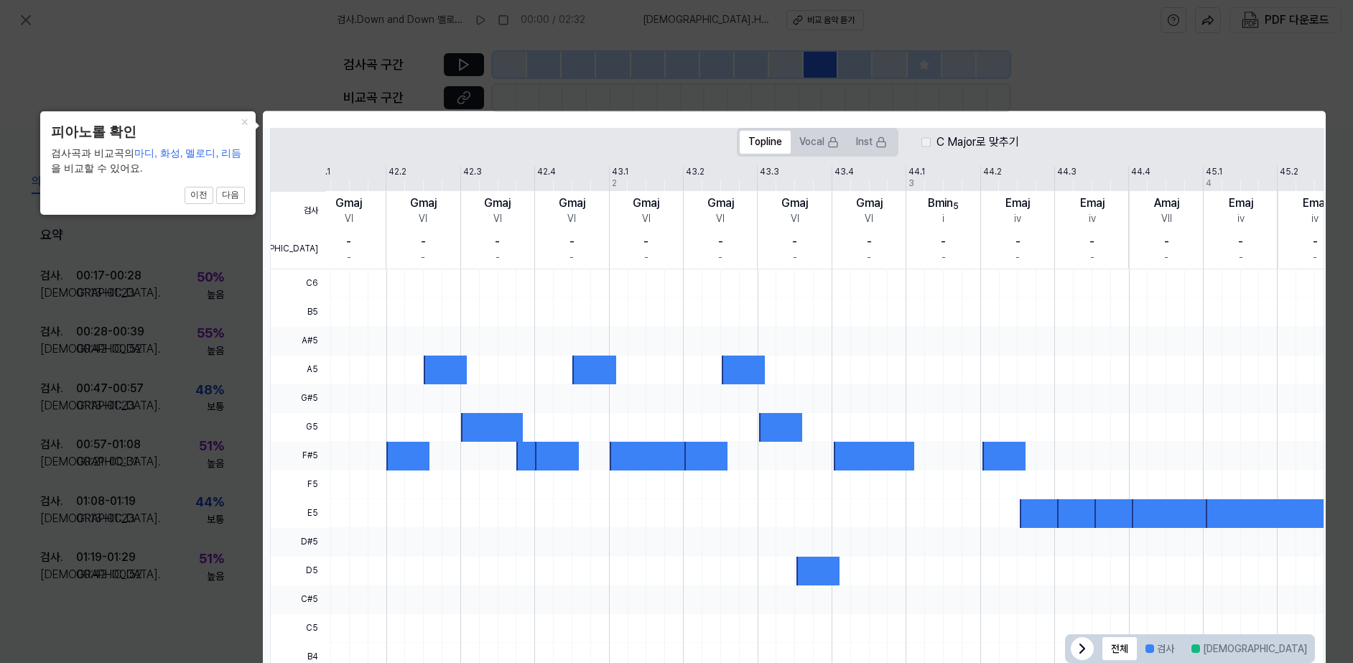
click at [1167, 545] on div at bounding box center [905, 542] width 1187 height 29
drag, startPoint x: 1254, startPoint y: 126, endPoint x: 1162, endPoint y: 66, distance: 110.2
click at [1254, 126] on body "검사 . Down and Down 멜로디 확인 00:00 / 02:32 비교 . Hot Topic (Dance hall) 비교 음악 듣기 PD…" at bounding box center [676, 331] width 1353 height 663
click at [1162, 66] on icon at bounding box center [676, 340] width 1353 height 680
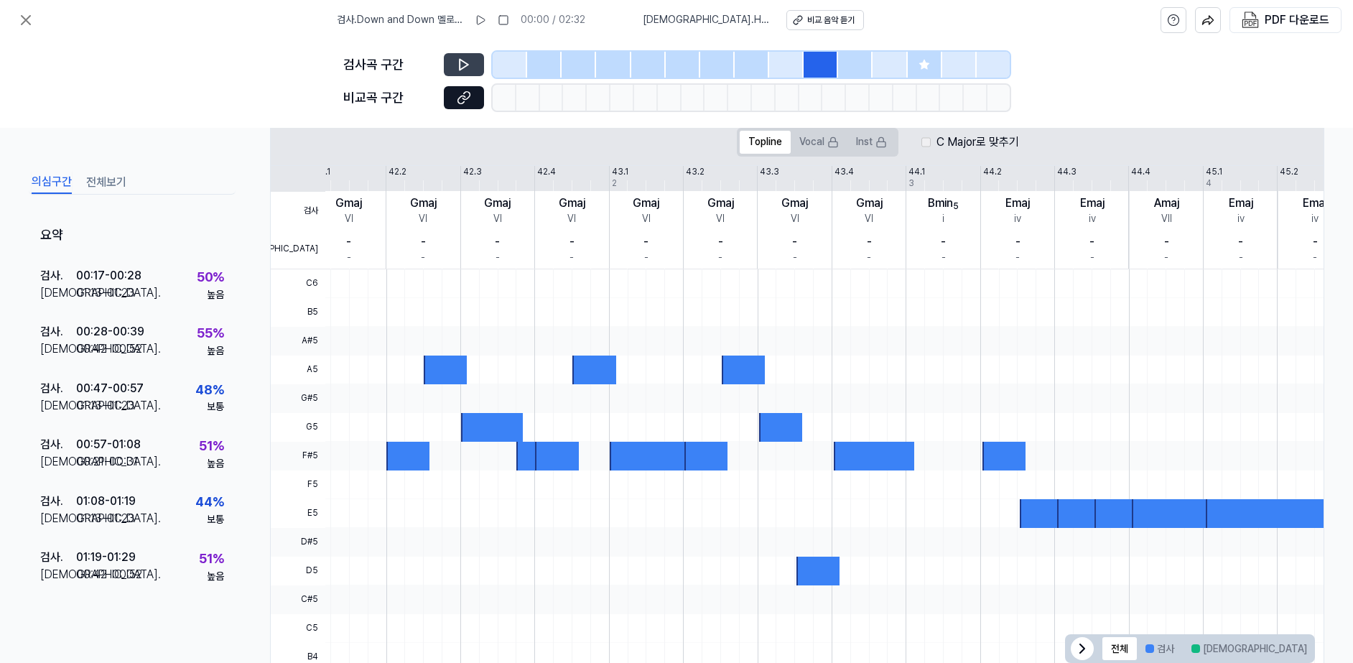
click at [471, 63] on button at bounding box center [464, 64] width 40 height 23
click at [1095, 97] on div "검사곡 구간 [GEOGRAPHIC_DATA] 구간" at bounding box center [676, 84] width 1353 height 88
click at [834, 18] on div "비교 음악 듣기" at bounding box center [830, 20] width 47 height 12
click at [705, 18] on span "[DEMOGRAPHIC_DATA] . Hot Topic (Dance hall)" at bounding box center [705, 20] width 126 height 14
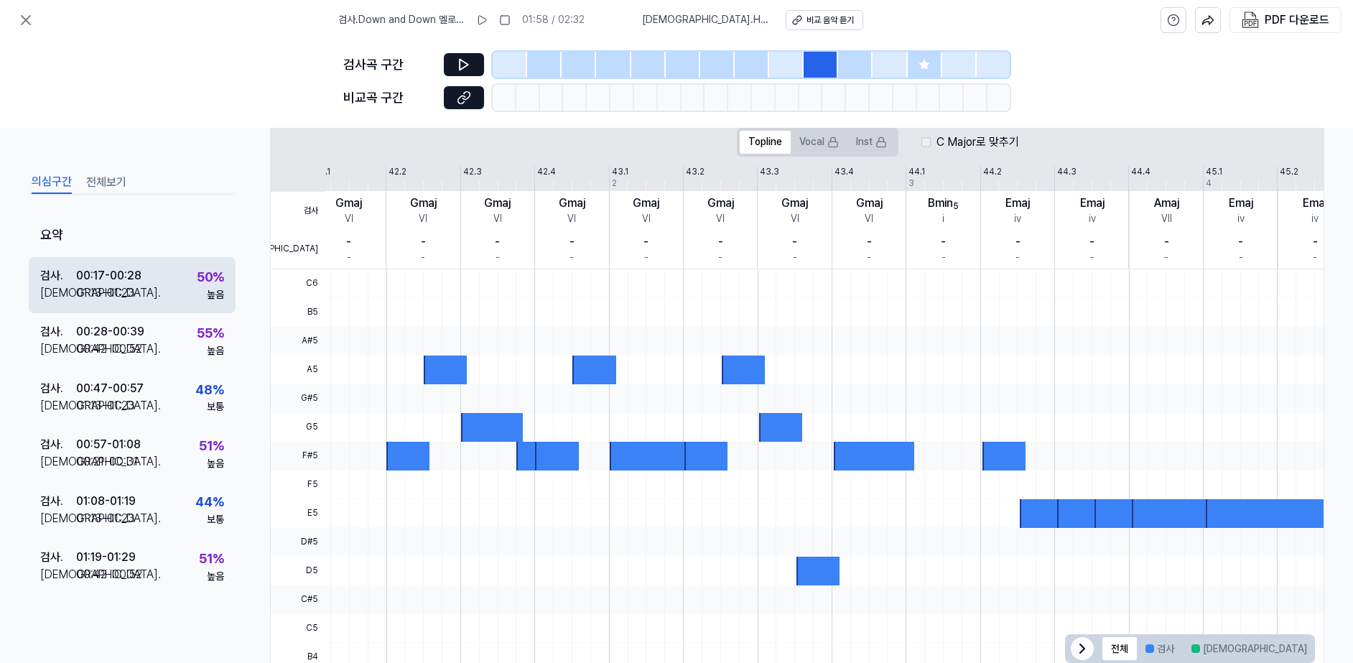
click at [160, 294] on div "검사 . 00:17 - 00:28 비교 . 01:13 - 01:23 50 % 높음" at bounding box center [132, 285] width 207 height 56
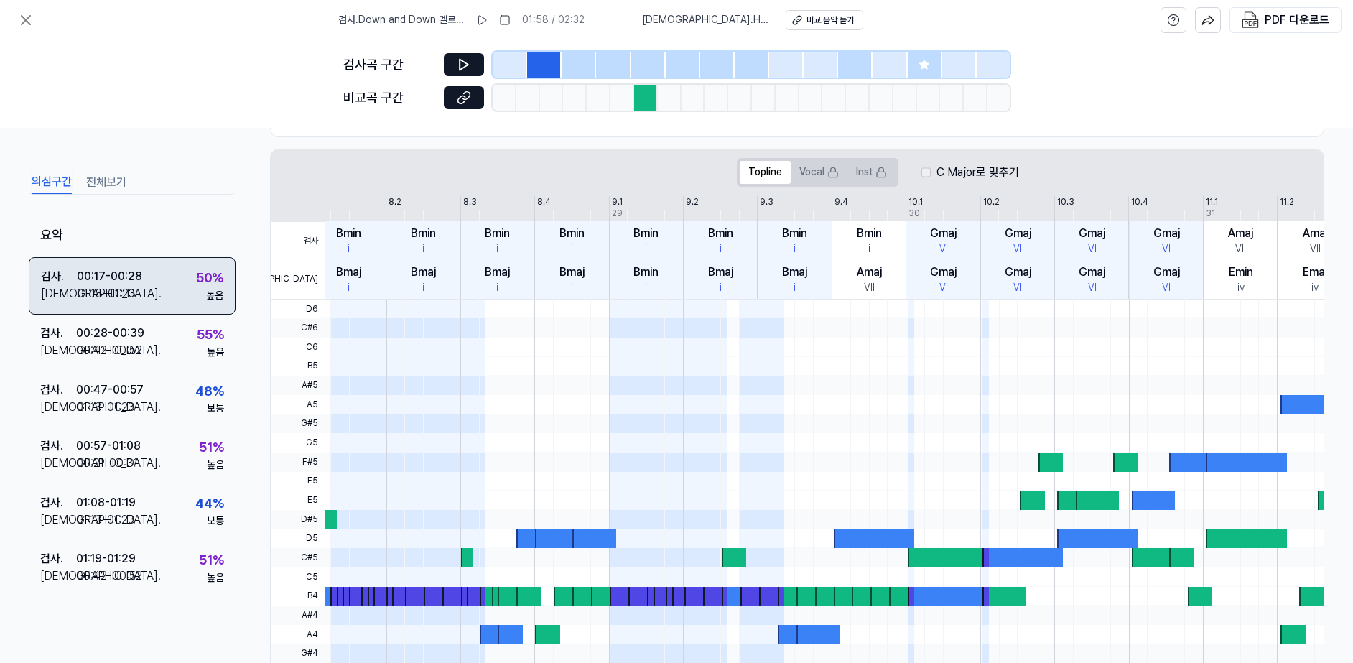
scroll to position [284, 0]
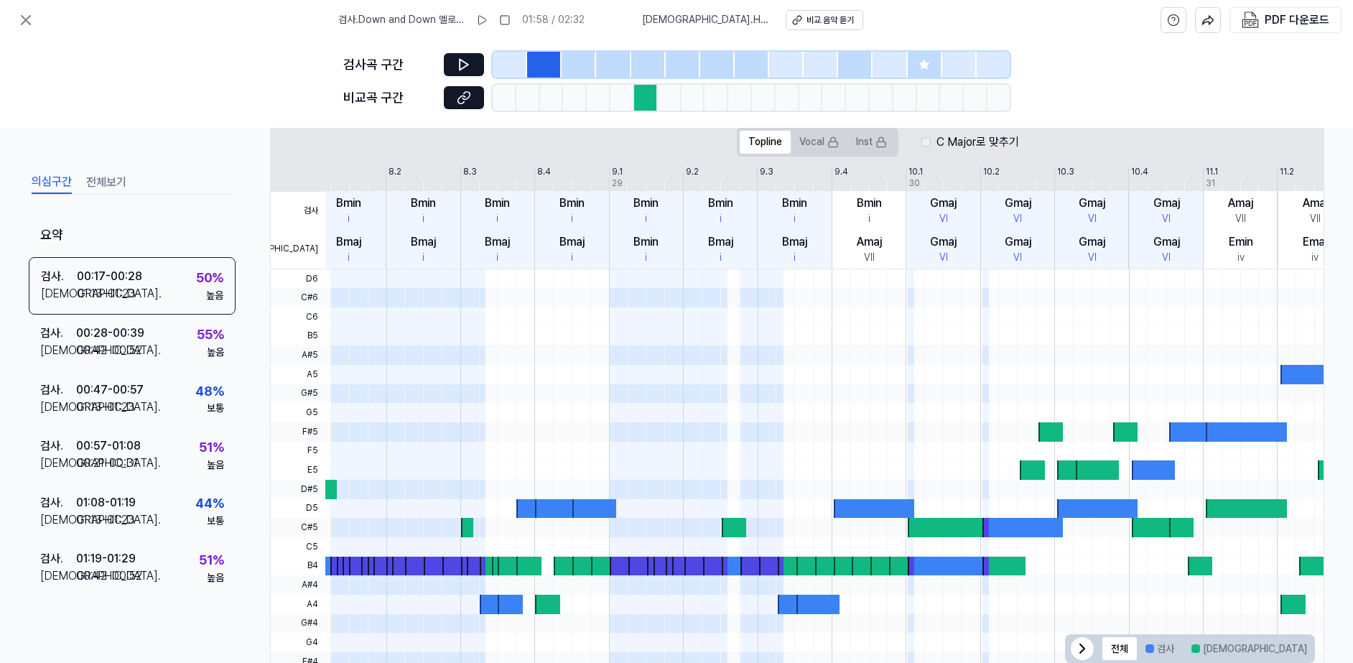
click at [506, 57] on div at bounding box center [510, 65] width 34 height 26
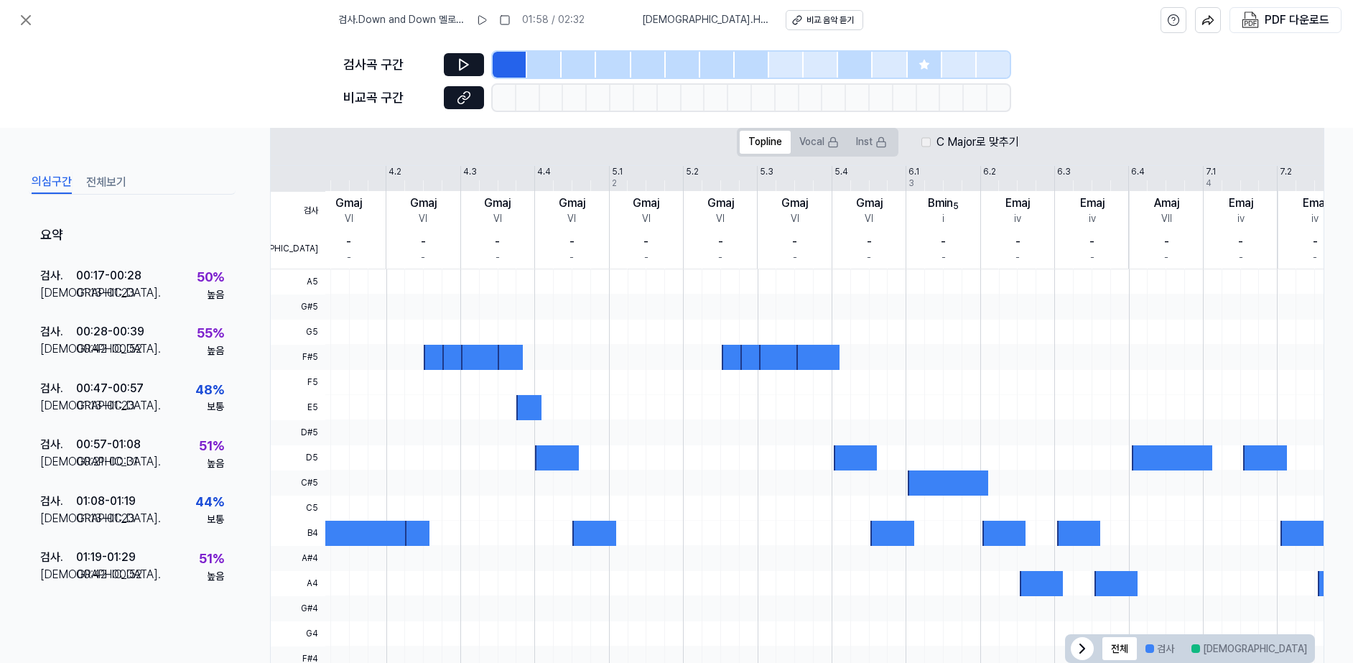
click at [522, 63] on div at bounding box center [510, 65] width 34 height 26
click at [542, 65] on div at bounding box center [544, 65] width 34 height 26
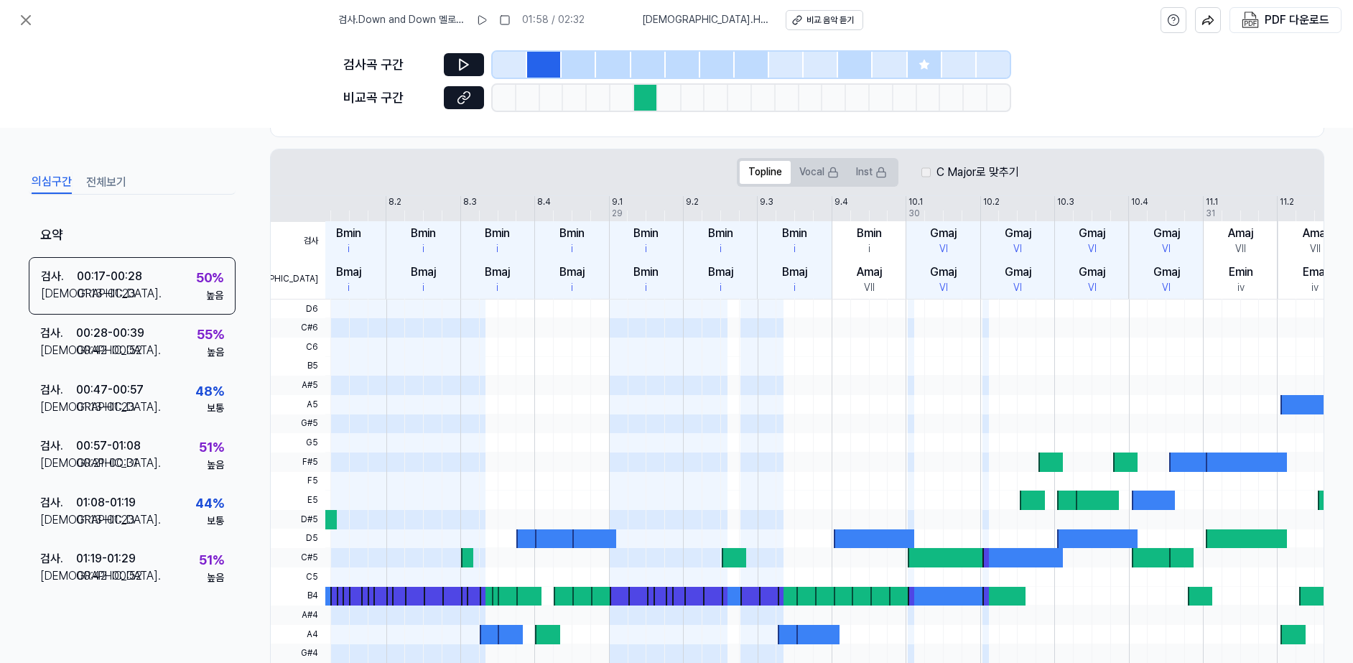
scroll to position [284, 0]
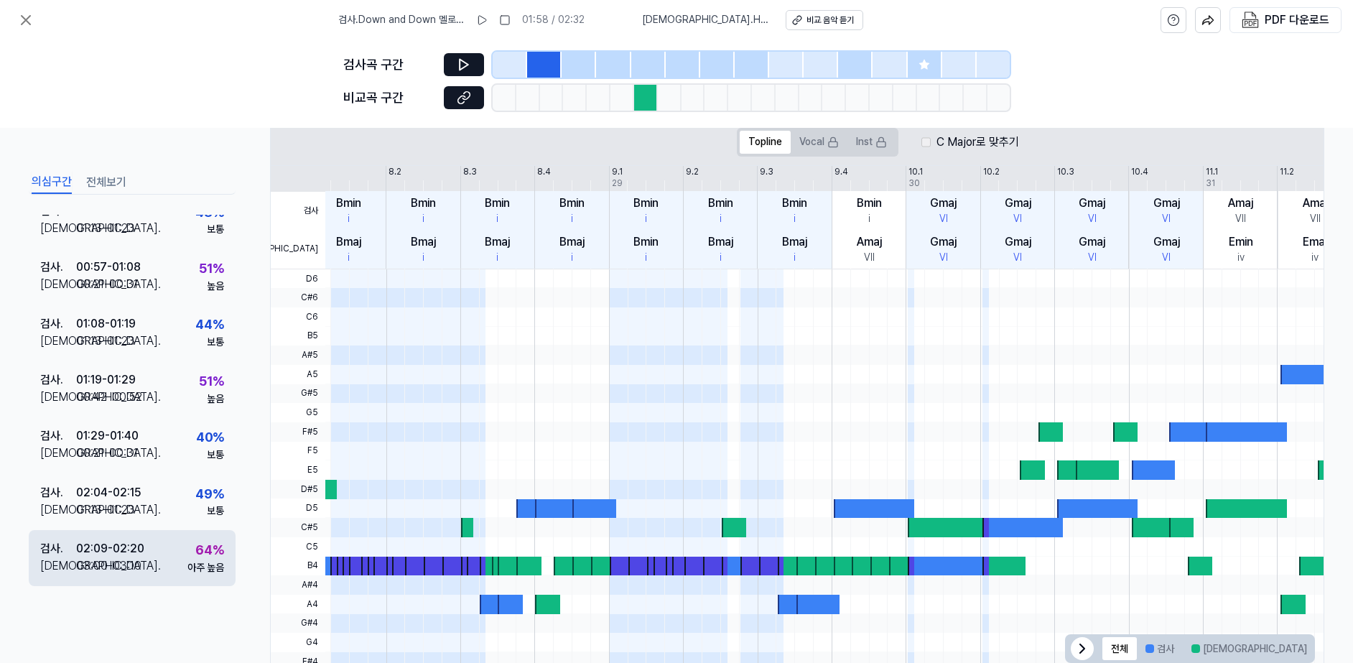
click at [149, 556] on div "검사 . 02:09 - 02:20 비교 . 03:00 - 03:10 64 % 아주 높음" at bounding box center [132, 558] width 207 height 56
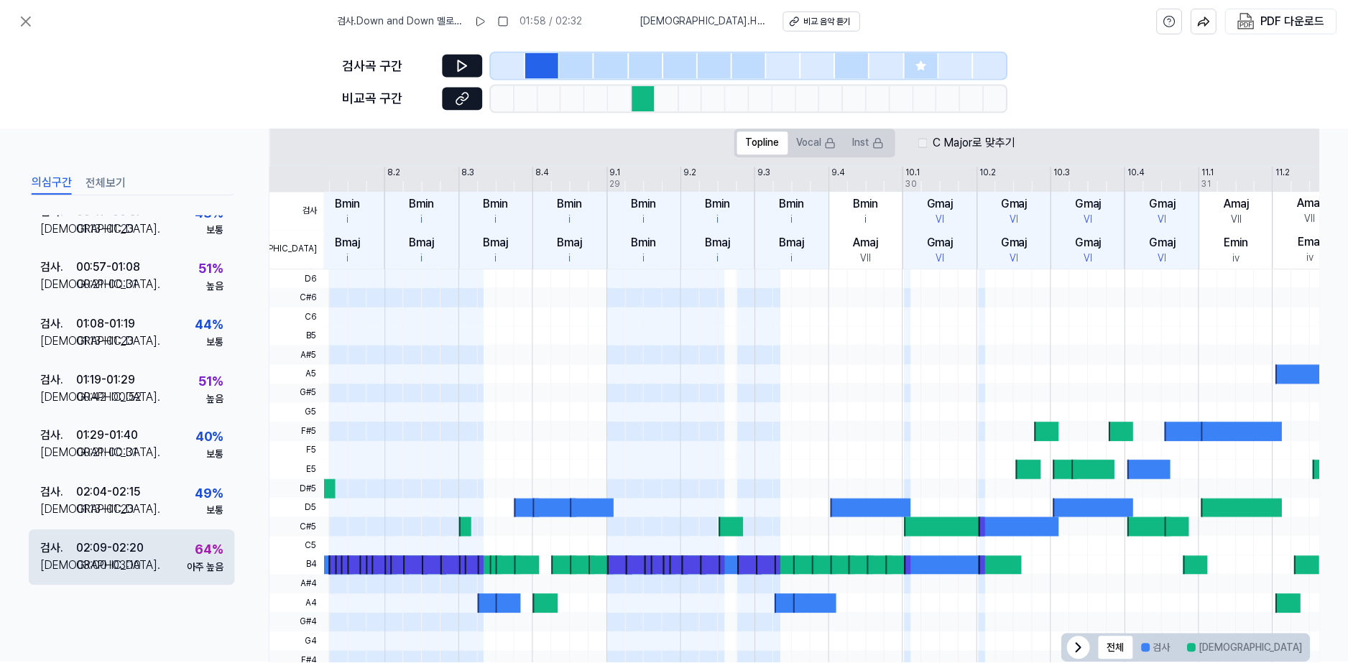
scroll to position [177, 0]
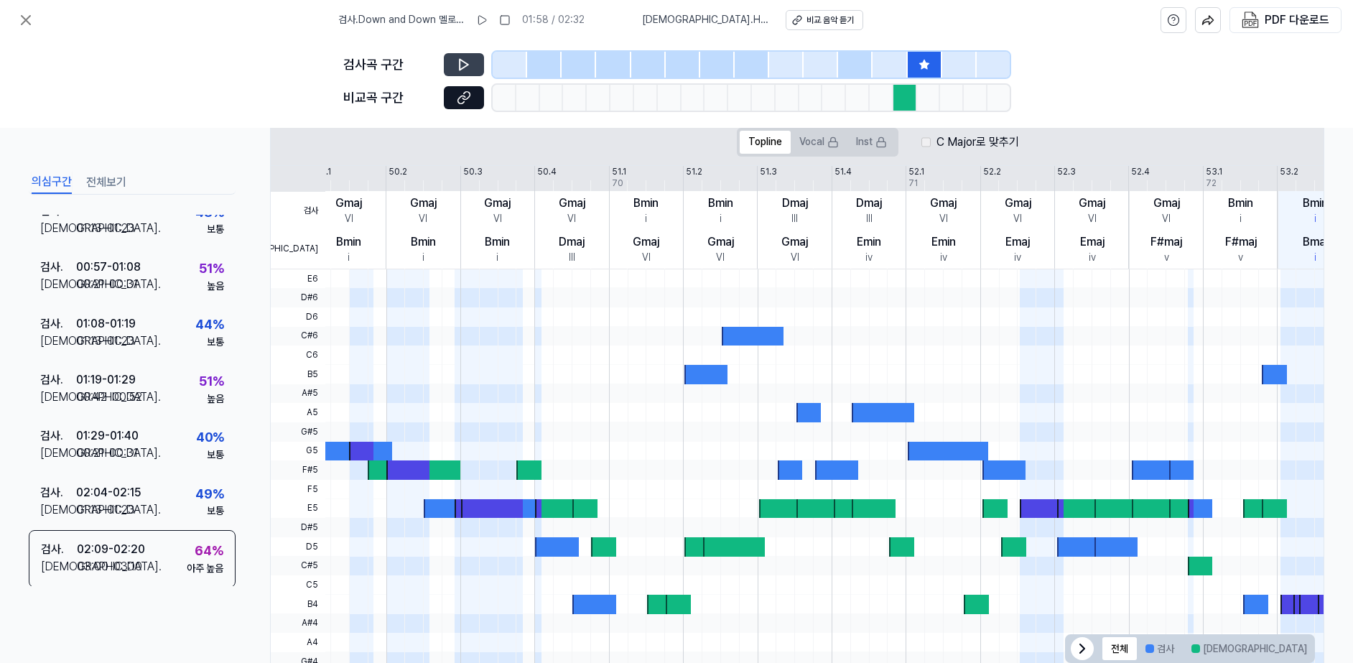
click at [463, 56] on button at bounding box center [464, 64] width 40 height 23
click at [475, 98] on button at bounding box center [464, 97] width 40 height 23
click at [468, 60] on icon at bounding box center [464, 64] width 14 height 14
click at [221, 49] on div "검사곡 구간 [GEOGRAPHIC_DATA] 구간" at bounding box center [676, 84] width 1353 height 88
click at [32, 20] on icon at bounding box center [25, 19] width 17 height 17
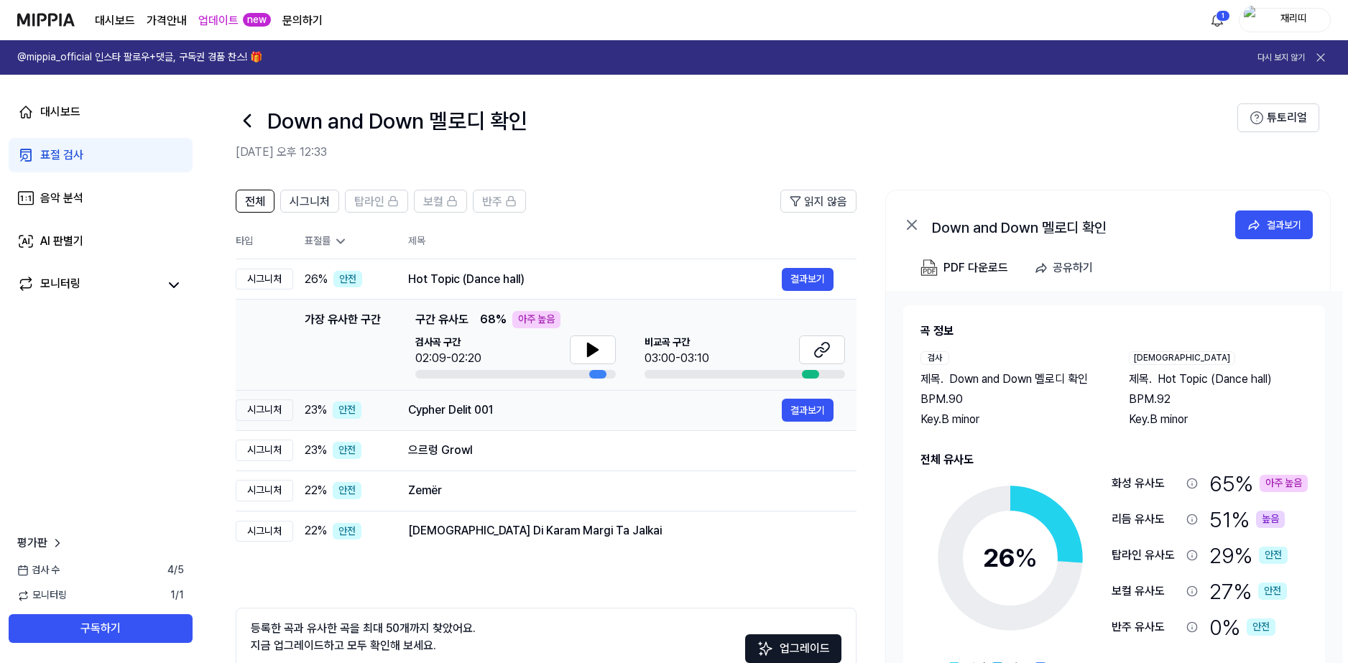
click at [441, 418] on div "Cypher Delit 001" at bounding box center [595, 410] width 374 height 17
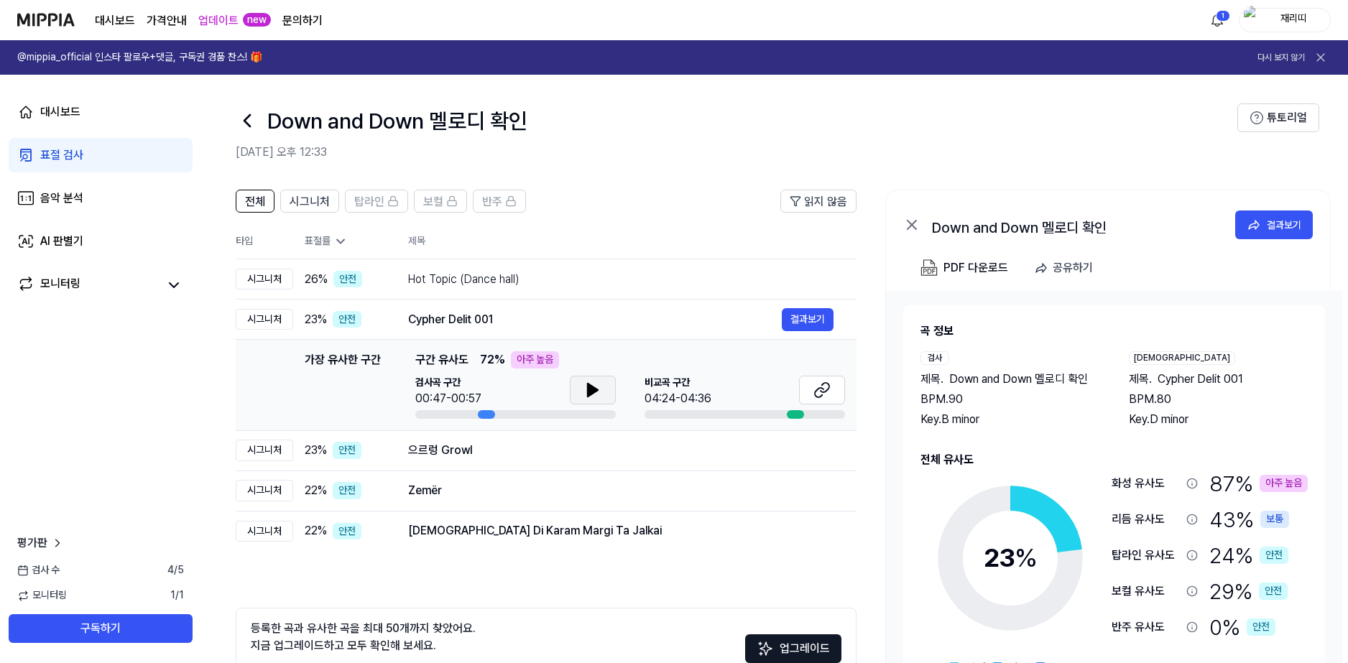
click at [589, 382] on icon at bounding box center [592, 389] width 17 height 17
click at [824, 399] on button at bounding box center [822, 390] width 46 height 29
click at [596, 386] on icon at bounding box center [595, 389] width 3 height 11
click at [636, 293] on td "Hot Topic (Dance hall) 결과보기" at bounding box center [620, 279] width 471 height 40
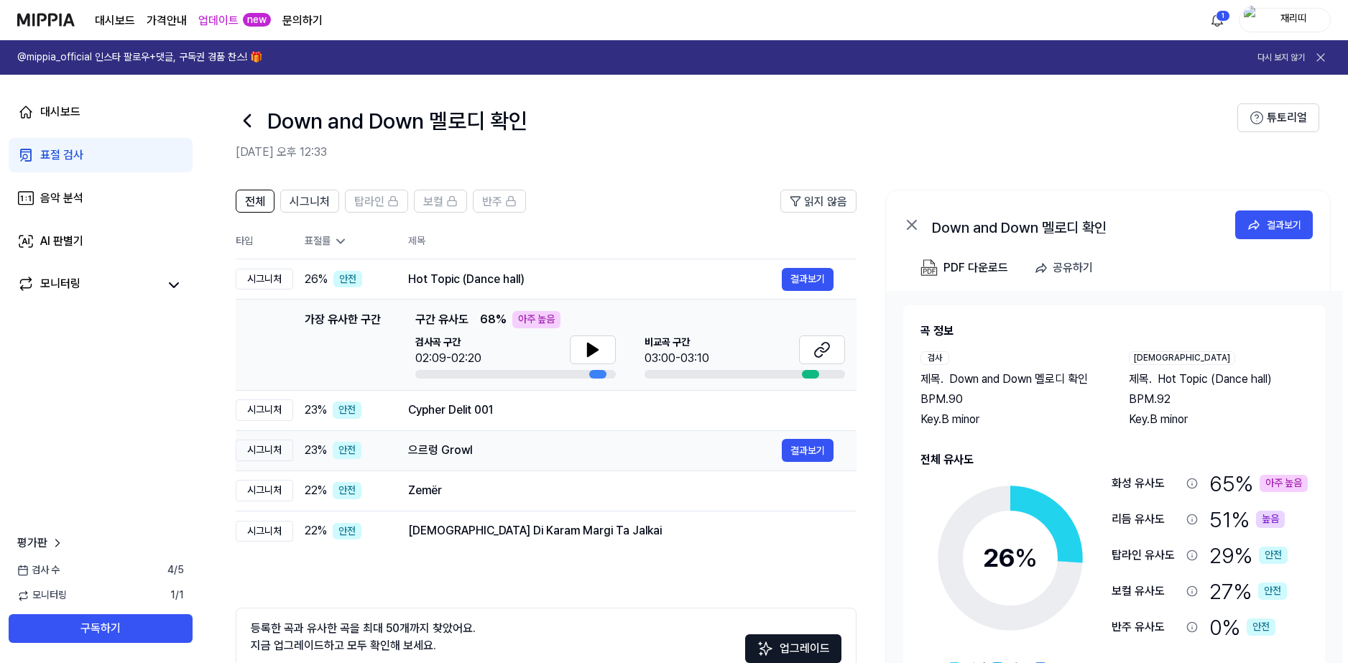
click at [597, 453] on div "으르렁 Growl" at bounding box center [595, 450] width 374 height 17
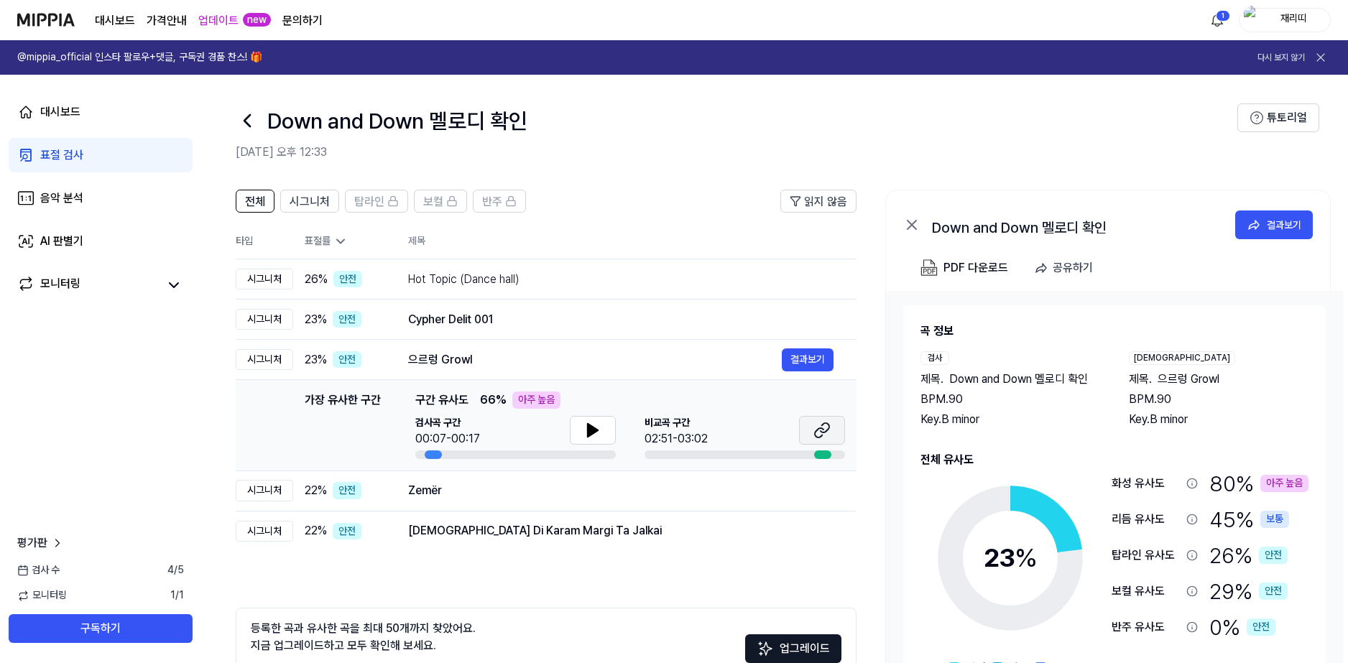
click at [828, 429] on icon at bounding box center [824, 427] width 9 height 9
click at [585, 436] on icon at bounding box center [592, 430] width 17 height 17
drag, startPoint x: 593, startPoint y: 428, endPoint x: 584, endPoint y: 453, distance: 26.8
click at [594, 428] on icon at bounding box center [595, 430] width 3 height 11
click at [805, 500] on button "결과보기" at bounding box center [808, 490] width 52 height 23
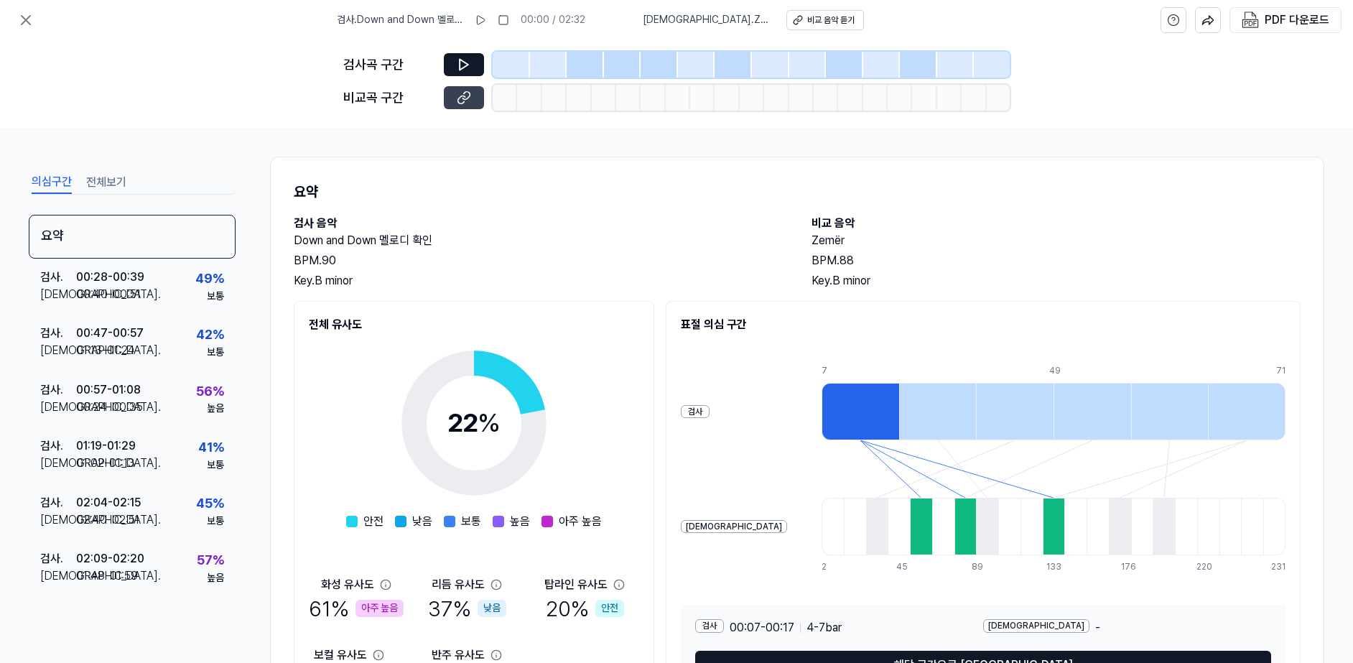
click at [458, 102] on icon at bounding box center [461, 100] width 7 height 8
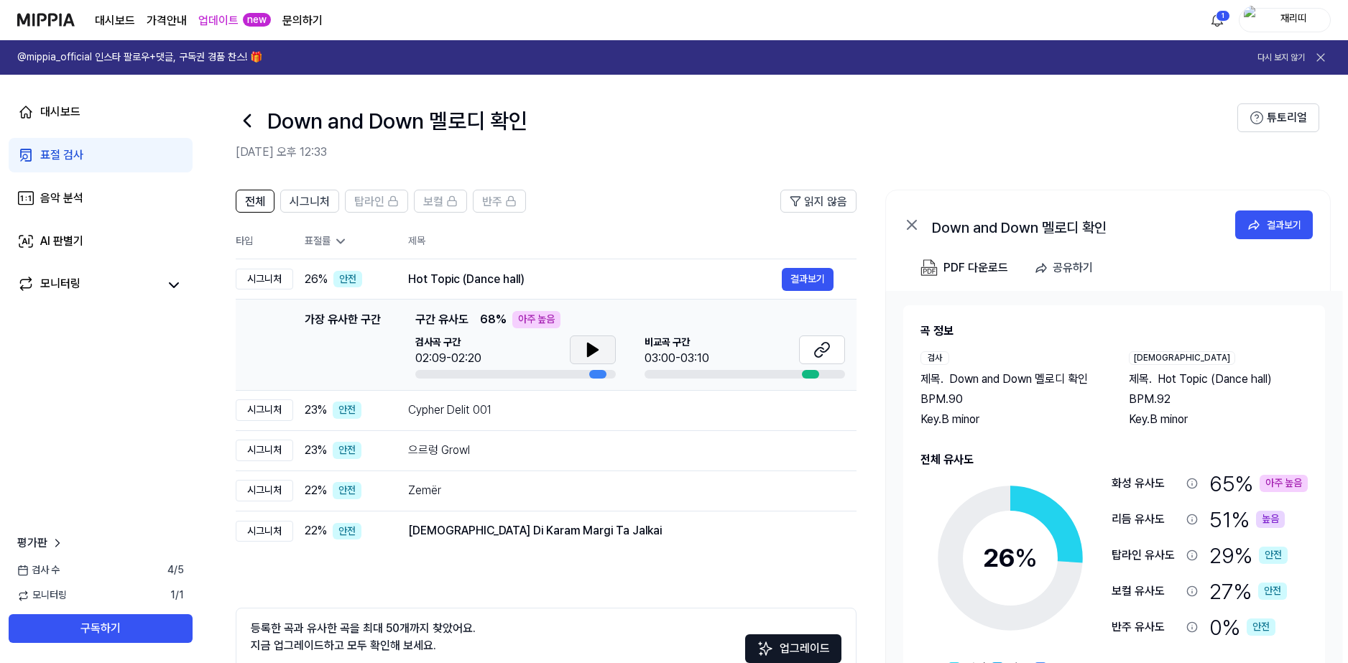
click at [596, 356] on icon at bounding box center [592, 349] width 17 height 17
click at [591, 351] on icon at bounding box center [589, 349] width 3 height 11
click at [592, 346] on icon at bounding box center [593, 349] width 10 height 13
click at [592, 346] on icon at bounding box center [592, 349] width 17 height 17
click at [802, 531] on button "결과보기" at bounding box center [808, 530] width 52 height 23
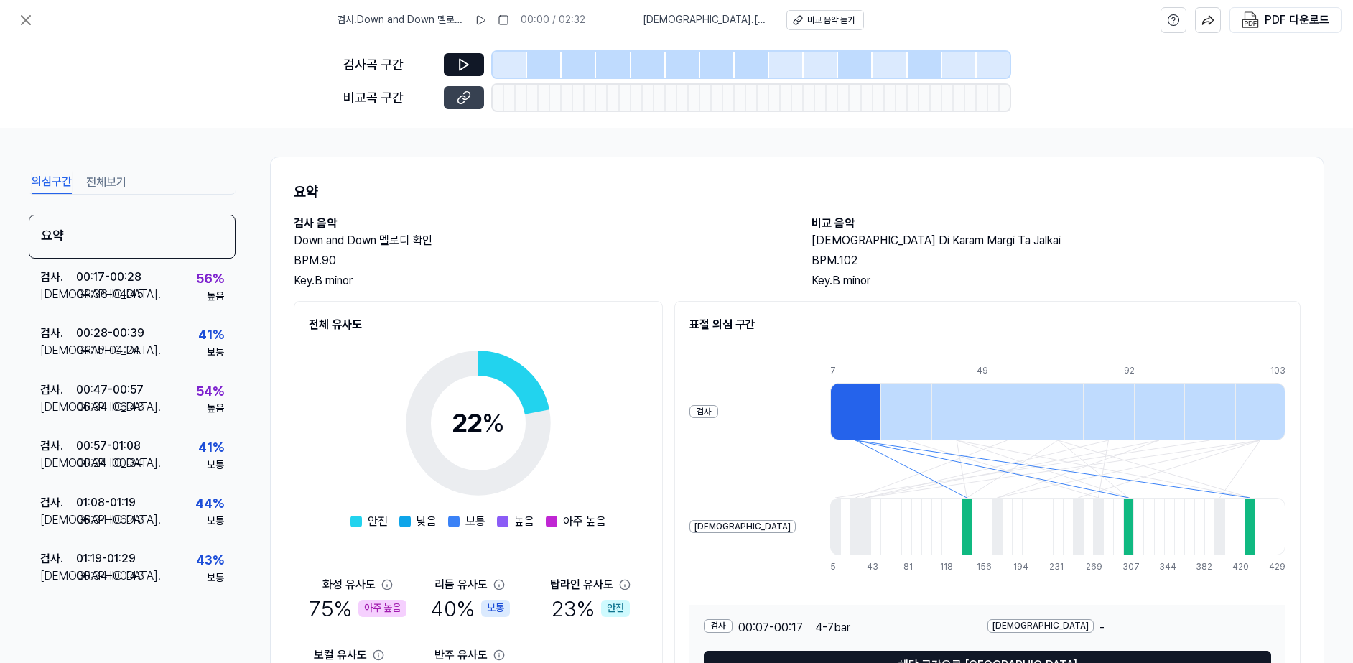
click at [451, 98] on button at bounding box center [464, 97] width 40 height 23
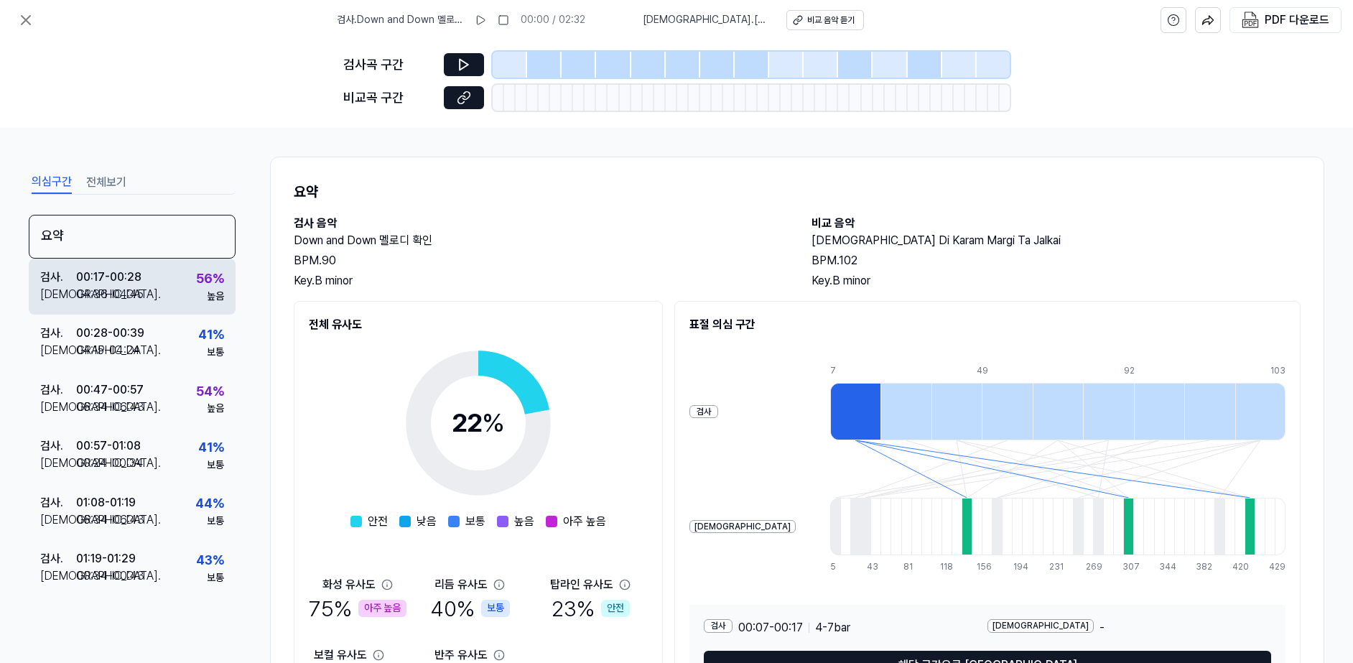
click at [159, 285] on div "검사 . 00:17 - 00:28 비교 . 04:36 - 04:45 56 % 높음" at bounding box center [132, 287] width 207 height 56
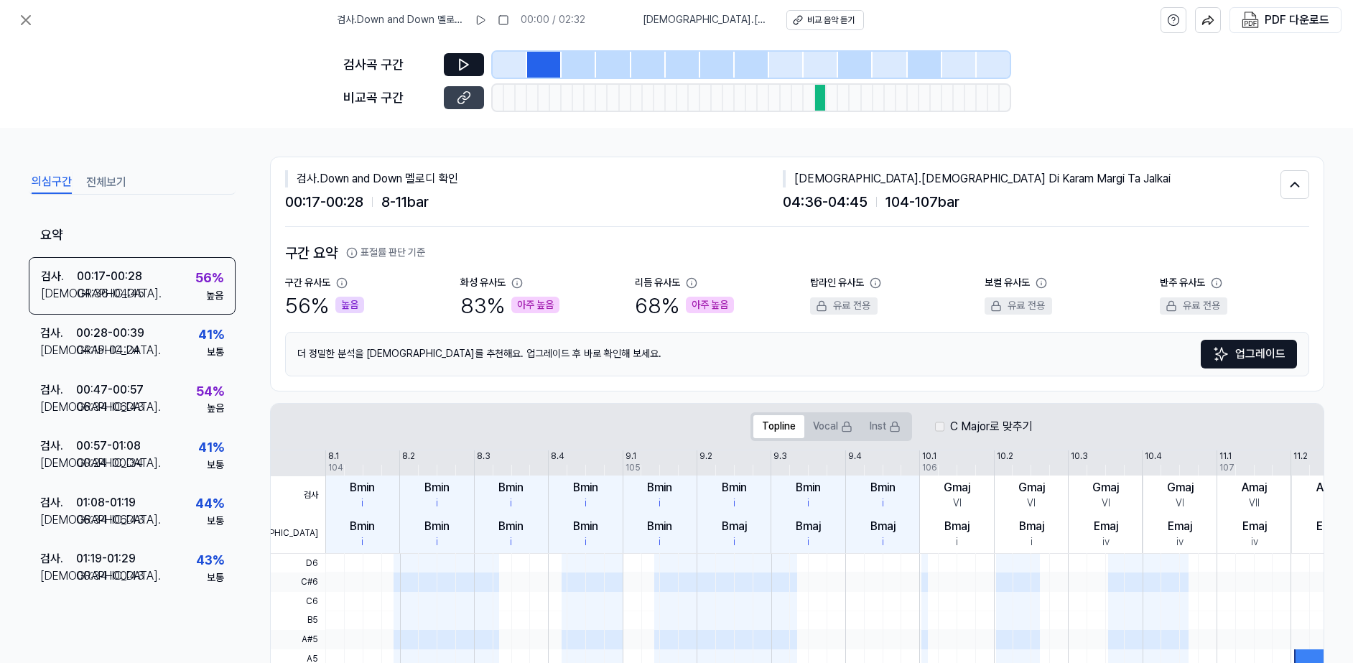
click at [473, 96] on button at bounding box center [464, 97] width 40 height 23
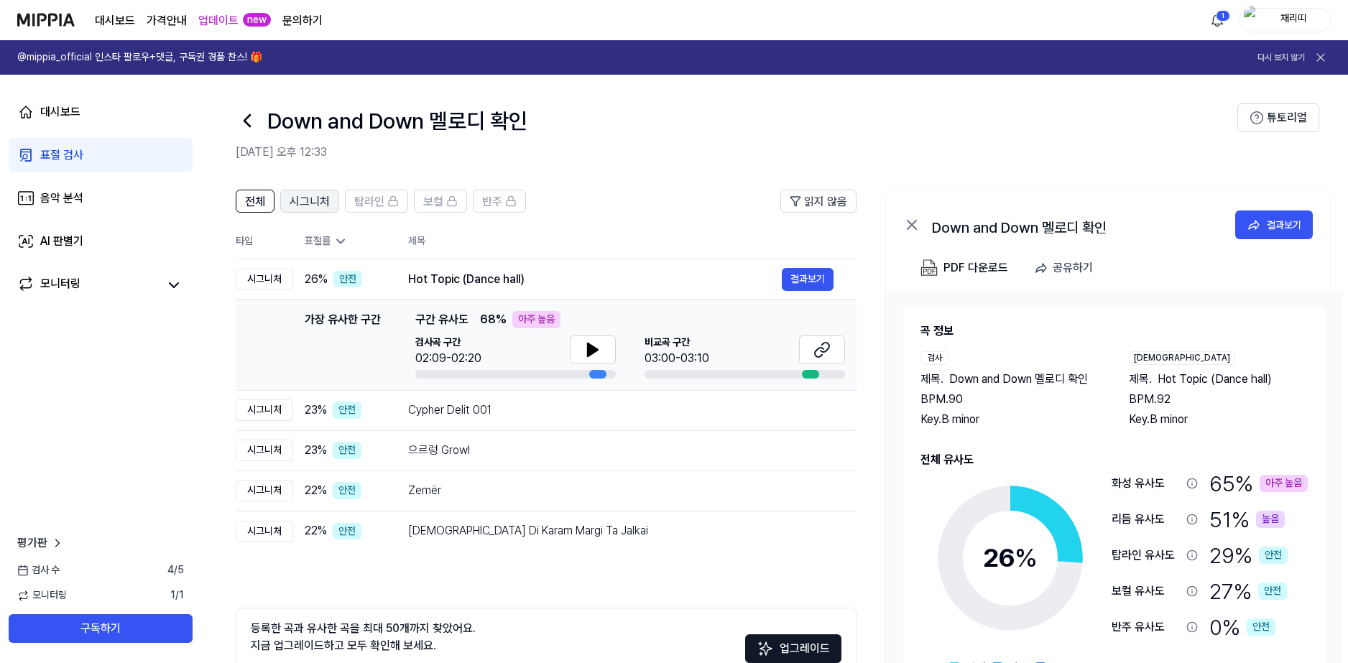
click at [318, 200] on span "시그니처" at bounding box center [310, 201] width 40 height 17
click at [651, 187] on div "전체 시그니처 탑라인 보컬 반주 읽지 않음 전체 시그니처 탑라인 보컬 반주 타입 표절률 제목 표절률 읽지 않음 시그니처 26 % 안전 Hot …" at bounding box center [780, 466] width 1158 height 583
click at [1272, 476] on div "아주 높음" at bounding box center [1283, 483] width 48 height 17
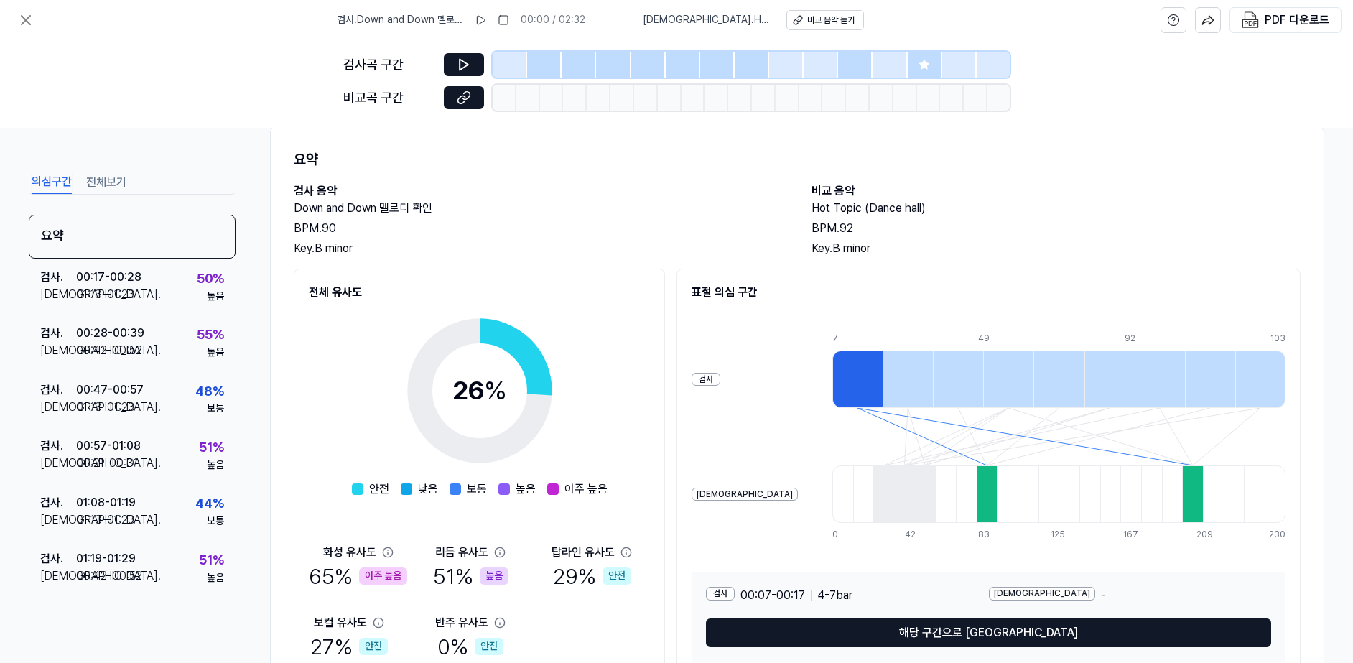
scroll to position [98, 0]
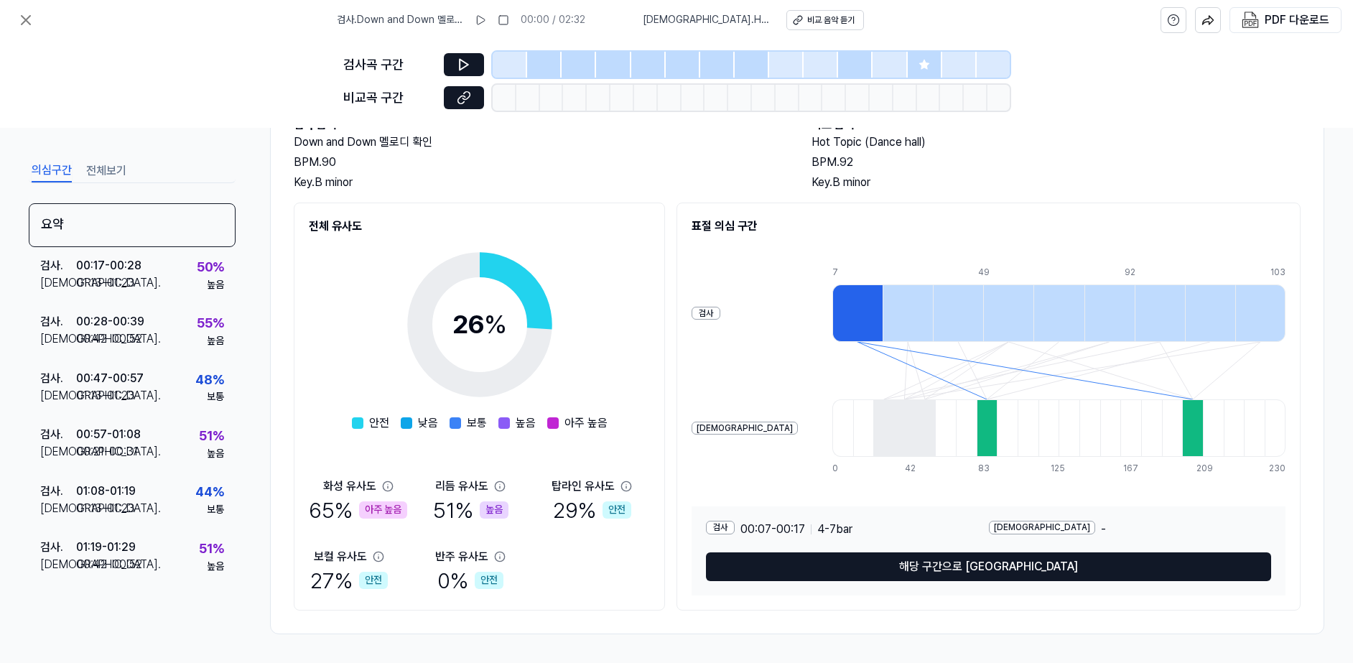
click at [603, 505] on div "안전" at bounding box center [617, 509] width 29 height 17
click at [615, 527] on div "[DEMOGRAPHIC_DATA]도 65 % 아주 높음 리듬 유사도 51 % 높음 탑라인 유사도 29 % 안전 보컬 유사도 27 % 안전 반주…" at bounding box center [479, 537] width 341 height 118
click at [489, 511] on div "높음" at bounding box center [494, 509] width 29 height 17
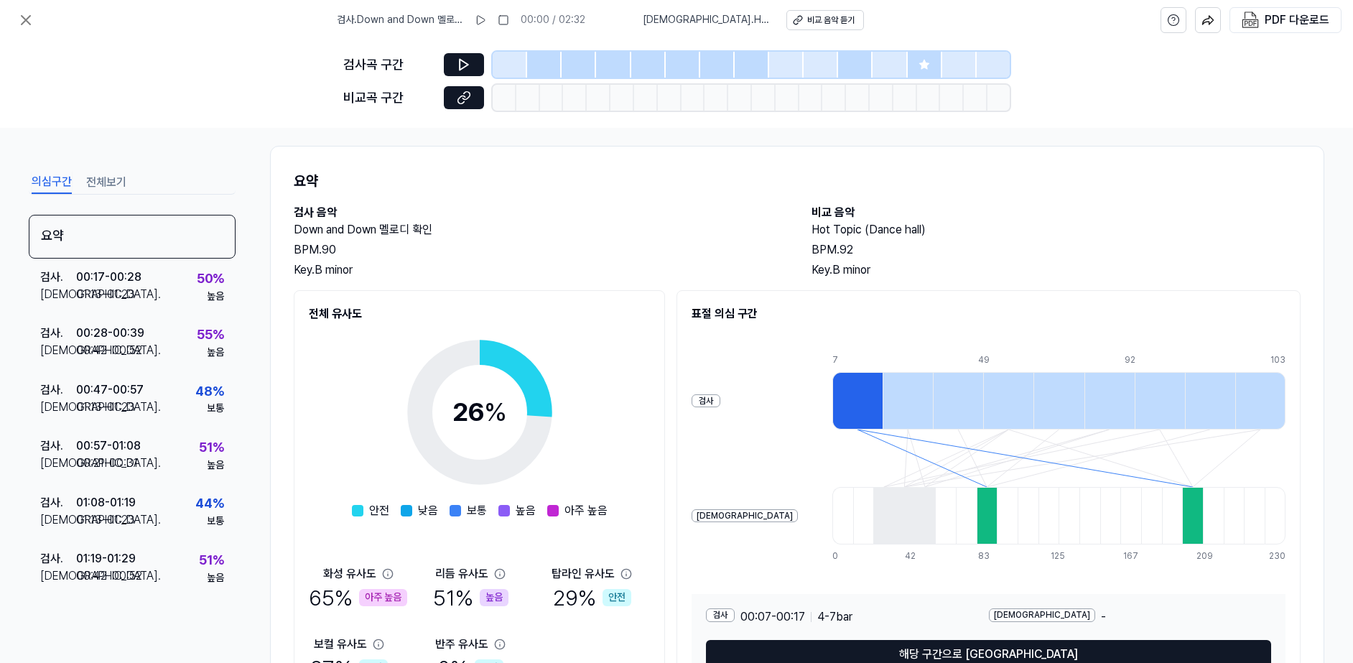
scroll to position [0, 0]
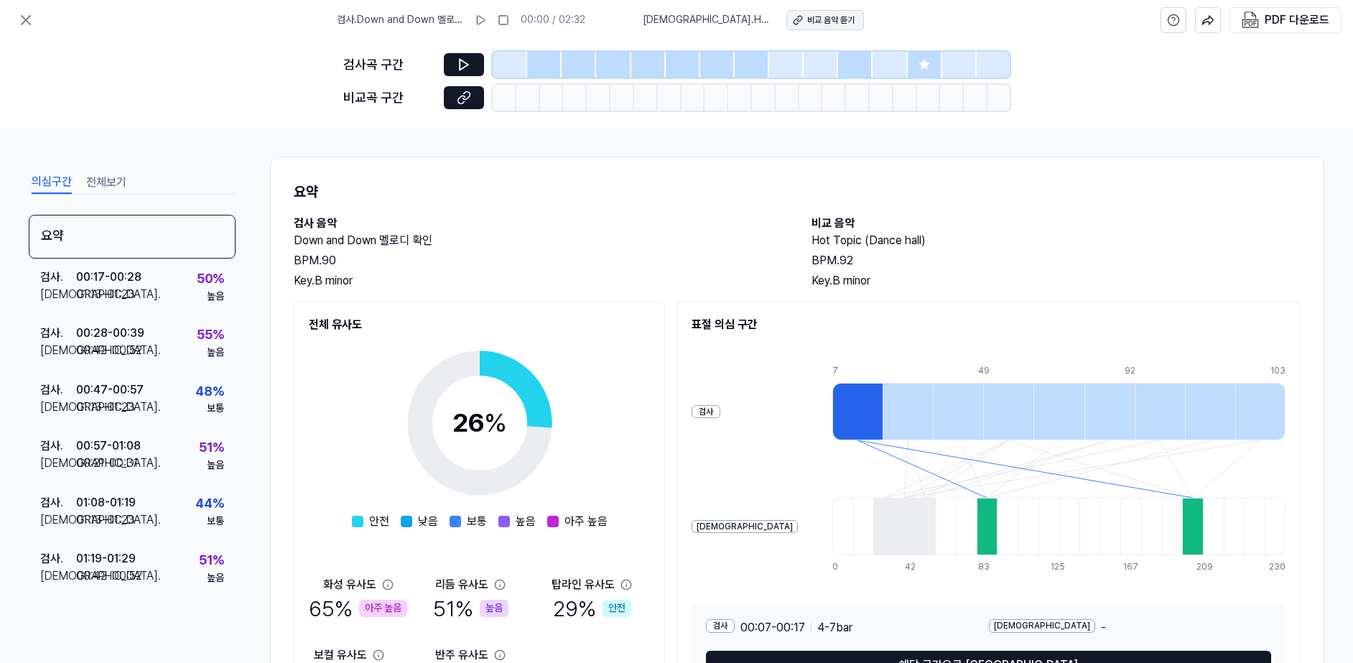
click at [824, 19] on div "비교 음악 듣기" at bounding box center [830, 20] width 47 height 12
click at [797, 148] on div "의심구간 전체보기 요약 검사 . 00:17 - 00:28 비교 . 01:13 - 01:23 50 % 높음 검사 . 00:28 - 00:39 비…" at bounding box center [676, 395] width 1353 height 535
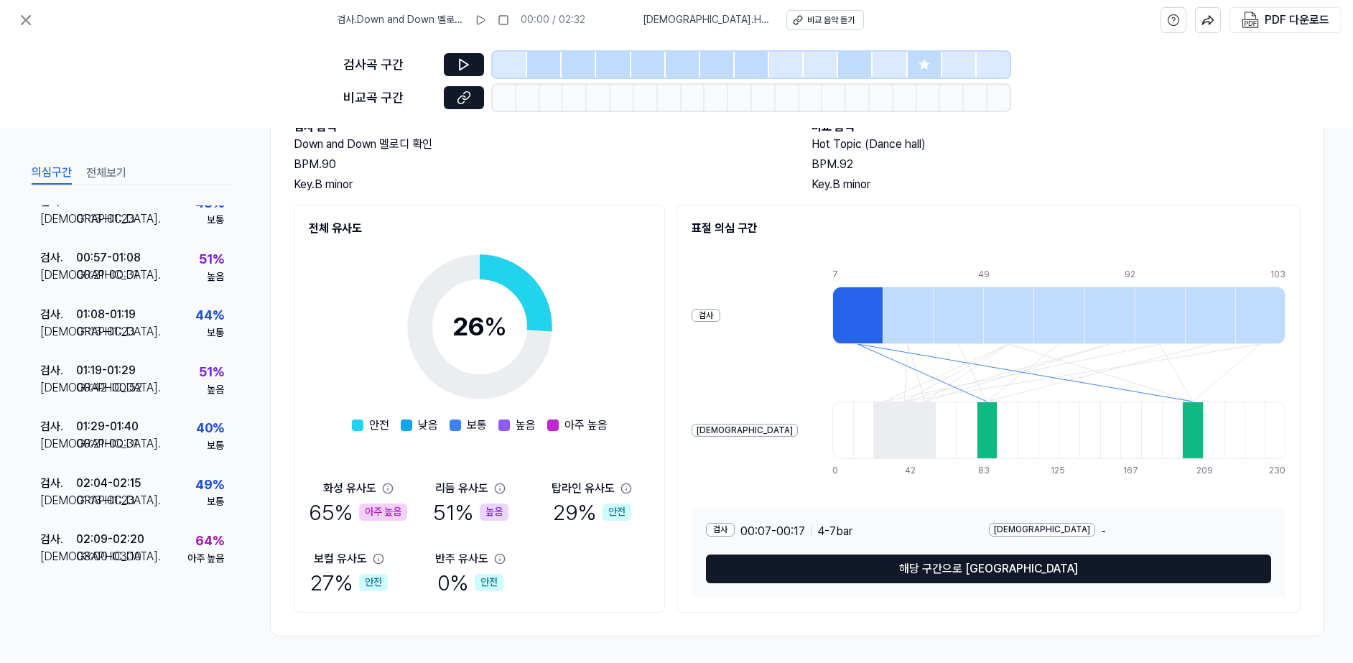
scroll to position [98, 0]
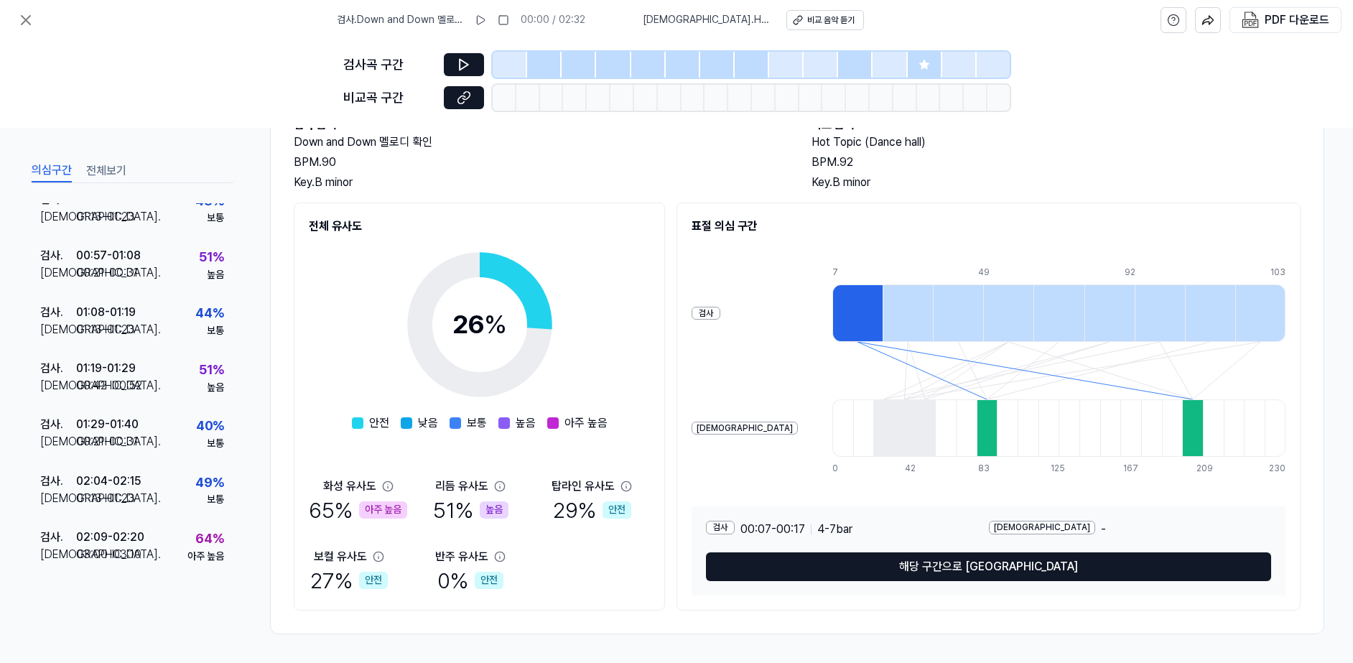
click at [670, 569] on div "전체 유사도 26 % 안전 낮음 보통 높음 아주 높음 화성 유사도 65 % 아주 높음 리듬 유사도 51 % 높음 탑라인 유사도 29 % 안전 …" at bounding box center [797, 407] width 1007 height 408
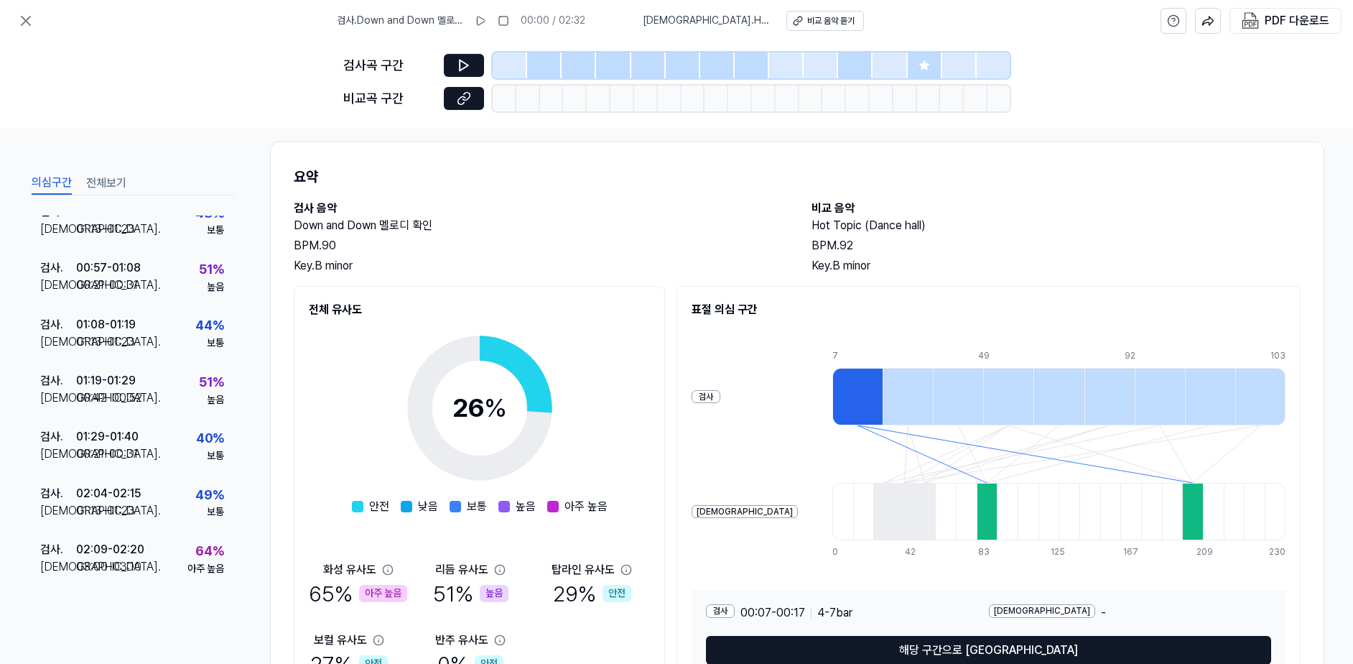
scroll to position [0, 0]
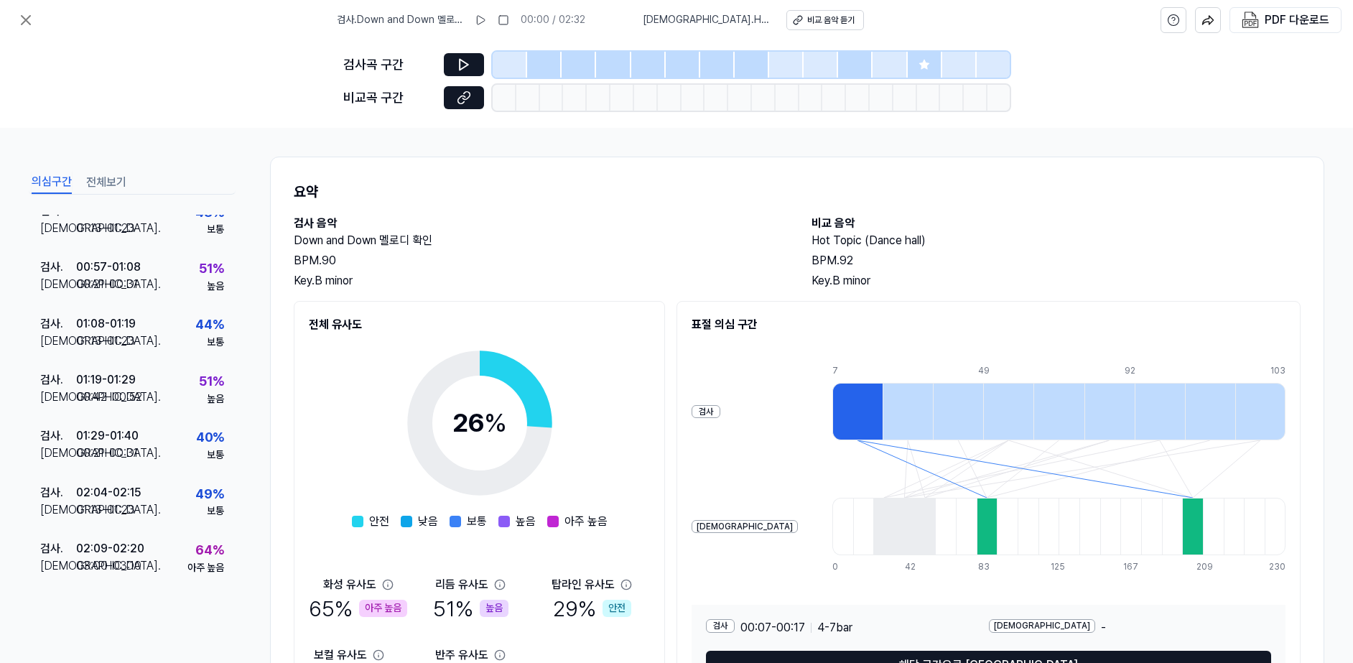
click at [968, 258] on div "BPM. 92" at bounding box center [1056, 260] width 489 height 17
click at [999, 257] on div "BPM. 92" at bounding box center [1056, 260] width 489 height 17
click at [275, 115] on div "검사곡 구간 [GEOGRAPHIC_DATA] 구간" at bounding box center [676, 84] width 1353 height 88
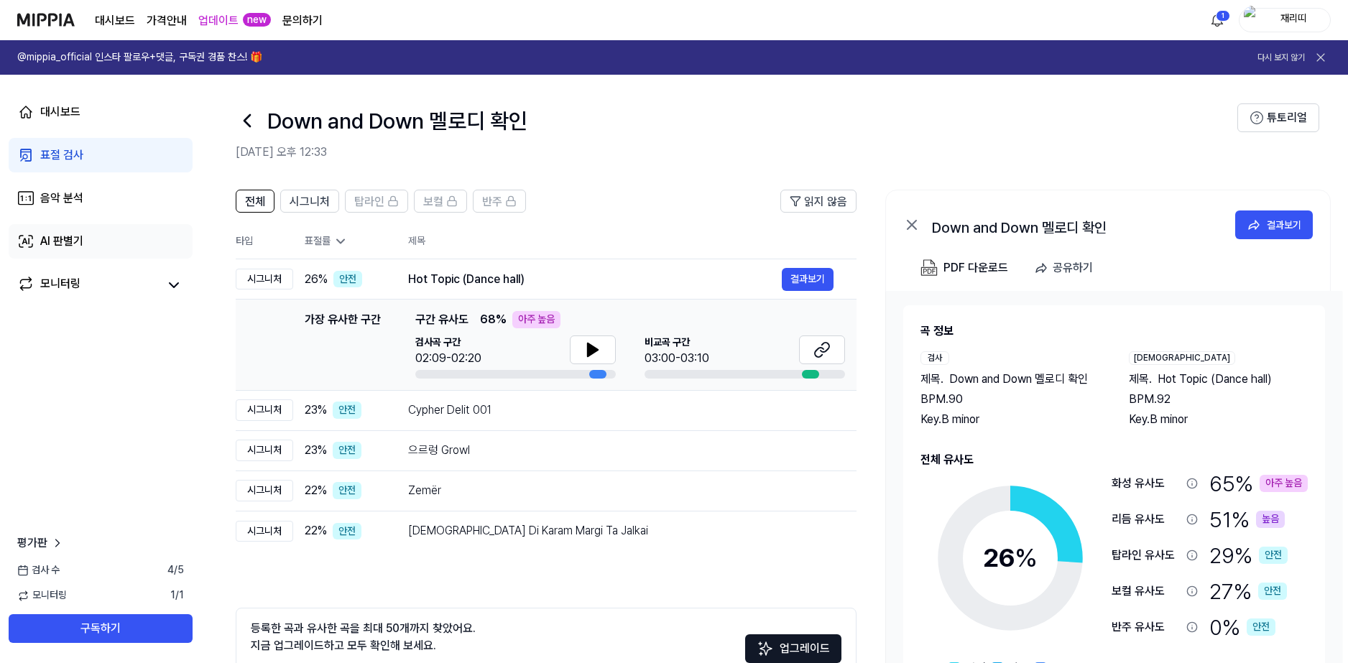
click at [53, 239] on div "AI 판별기" at bounding box center [61, 241] width 43 height 17
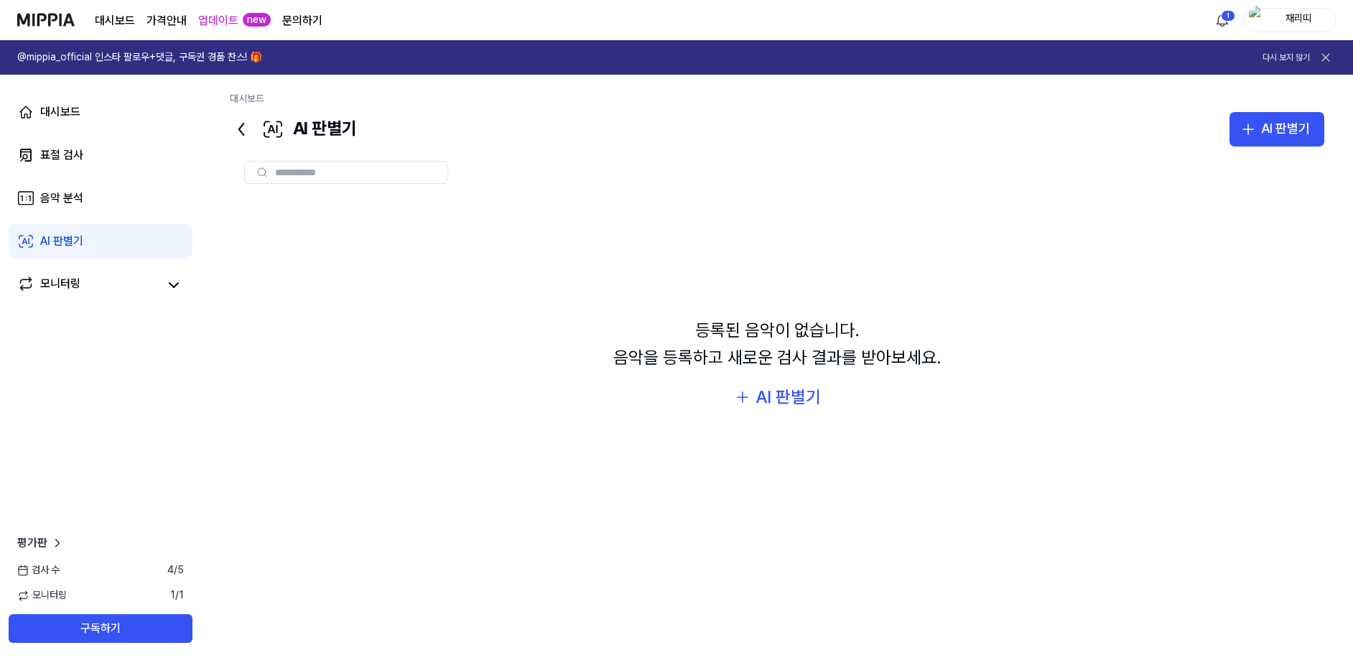
click at [518, 308] on div "등록된 음악이 없습니다. 음악을 등록하고 새로운 검사 결과를 받아보세요. AI 판별기" at bounding box center [777, 364] width 1095 height 332
click at [96, 149] on link "표절 검사" at bounding box center [101, 155] width 184 height 34
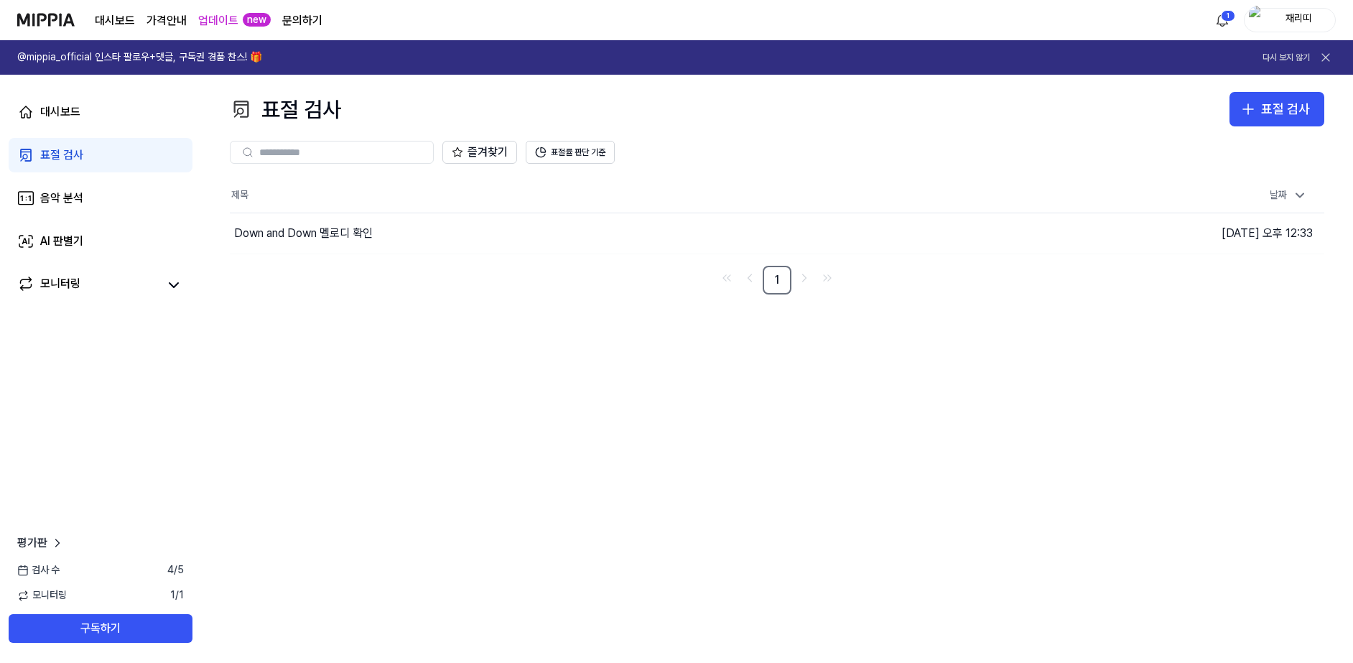
click at [638, 185] on th "제목" at bounding box center [640, 195] width 821 height 34
click at [573, 153] on button "표절률 판단 기준" at bounding box center [570, 152] width 89 height 23
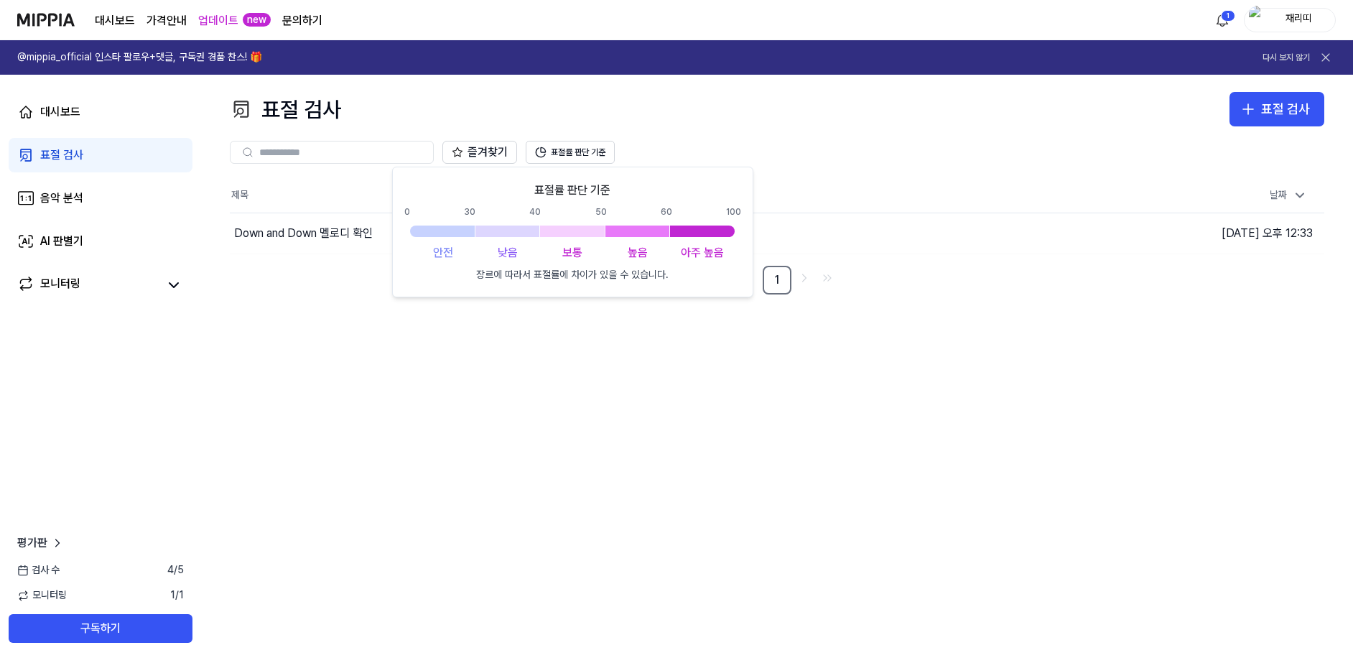
click at [867, 168] on div "즐겨찾기 표절률 판단 기준" at bounding box center [777, 152] width 1095 height 52
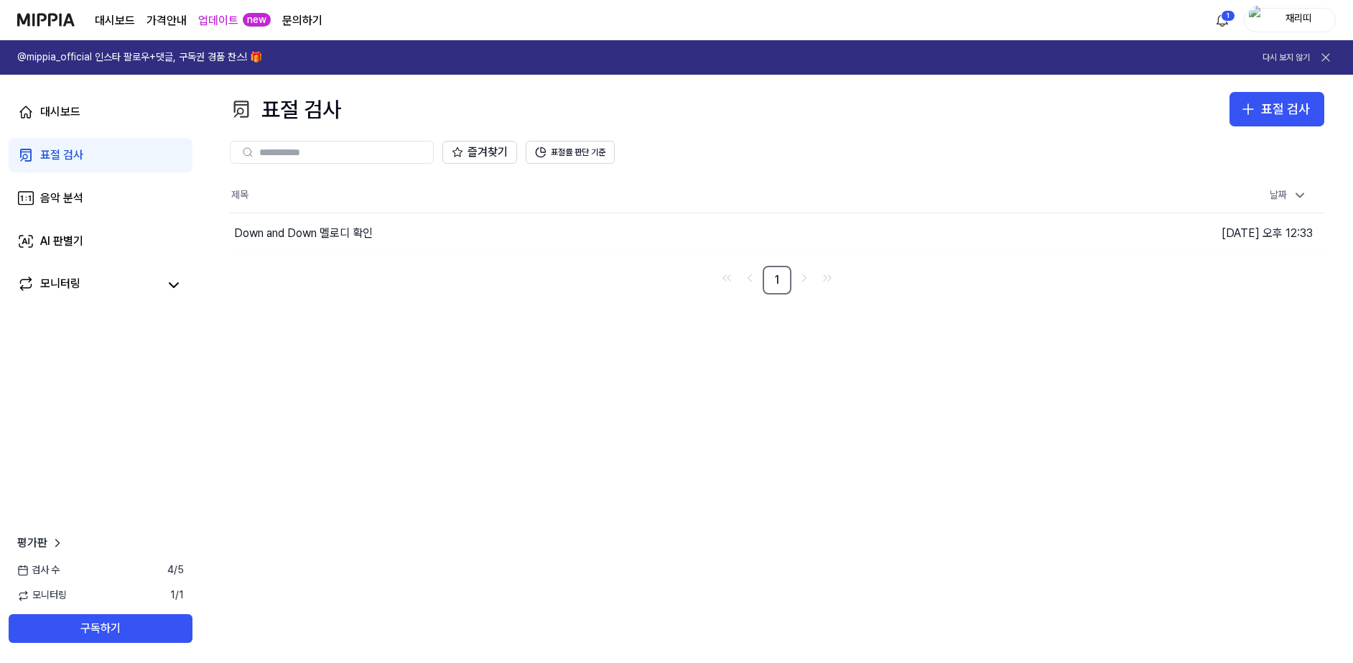
click at [328, 151] on input "text" at bounding box center [341, 152] width 165 height 13
click at [1296, 104] on div "표절 검사" at bounding box center [1285, 109] width 49 height 21
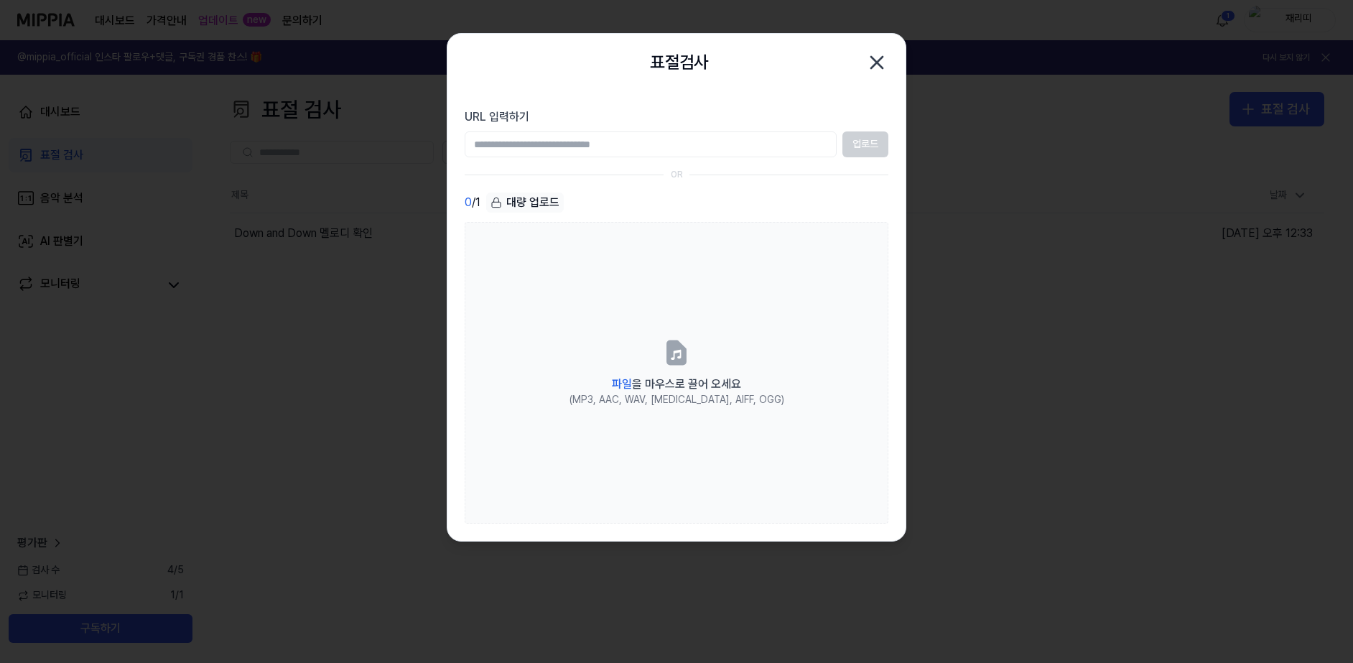
click at [739, 146] on input "URL 입력하기" at bounding box center [651, 144] width 372 height 26
click at [868, 65] on icon "button" at bounding box center [877, 62] width 23 height 23
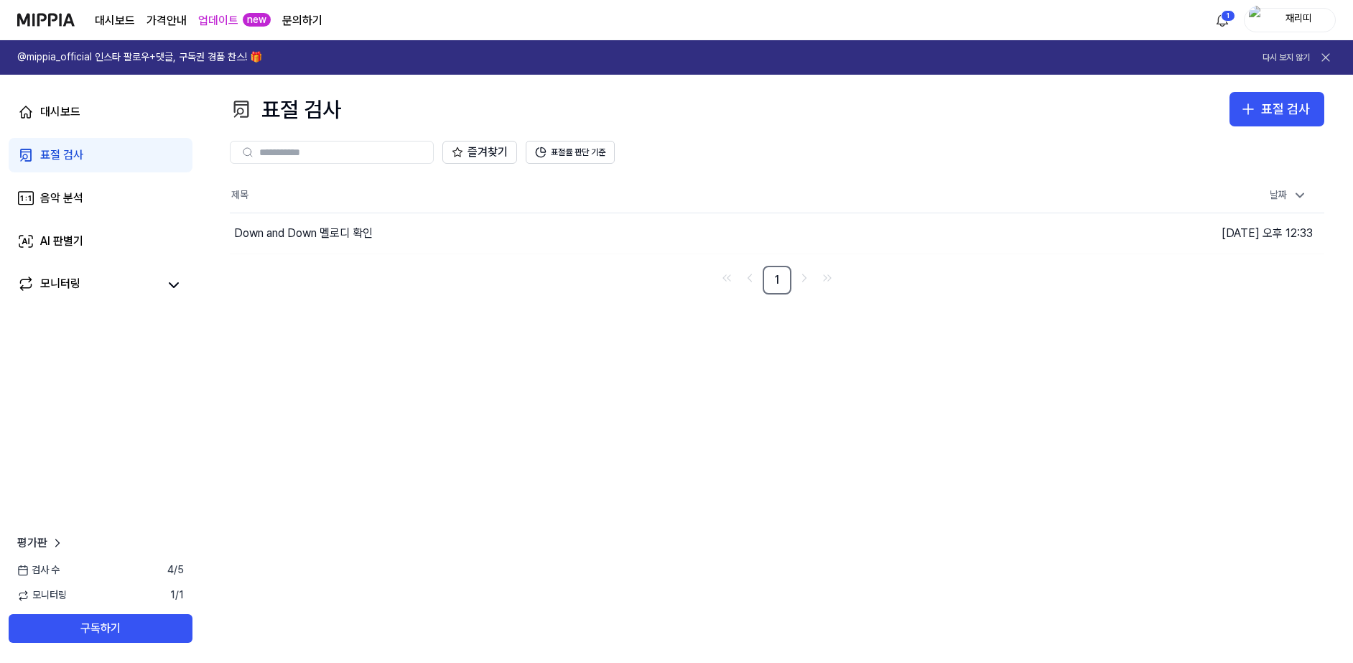
click at [677, 106] on div "표절 검사 표절 검사" at bounding box center [777, 109] width 1095 height 34
